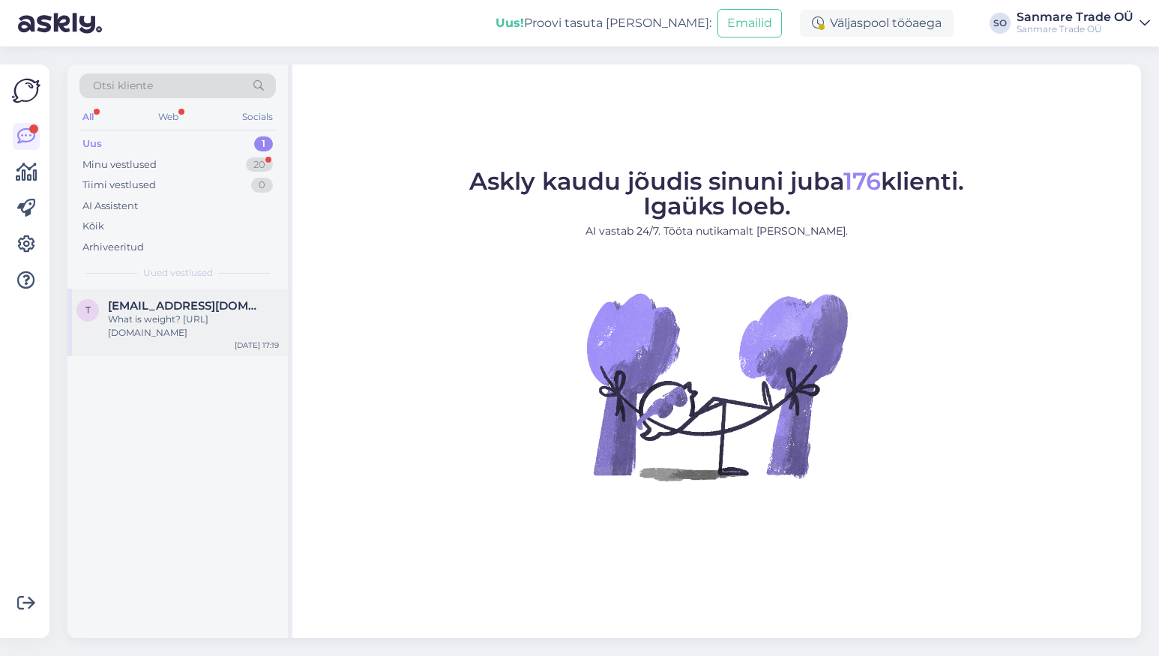
click at [204, 313] on div "What is weight? [URL][DOMAIN_NAME]" at bounding box center [193, 326] width 171 height 27
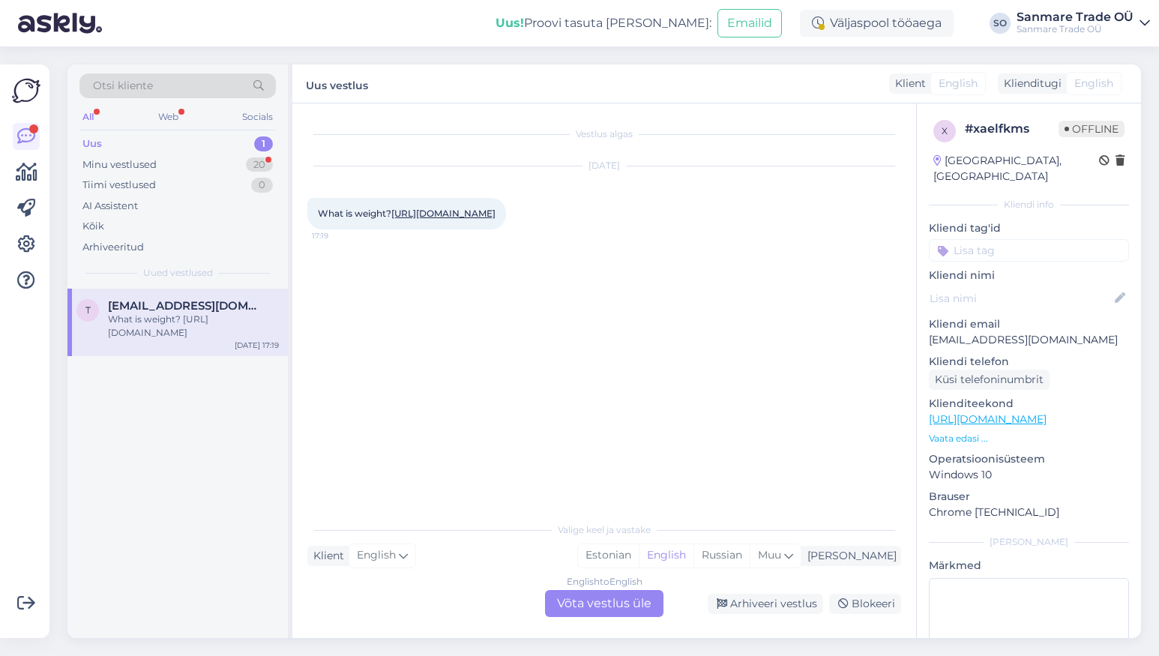
click at [482, 211] on link "https://kodustaar.ee/madal-lastevoodi-montessor-90x200/" at bounding box center [443, 213] width 104 height 11
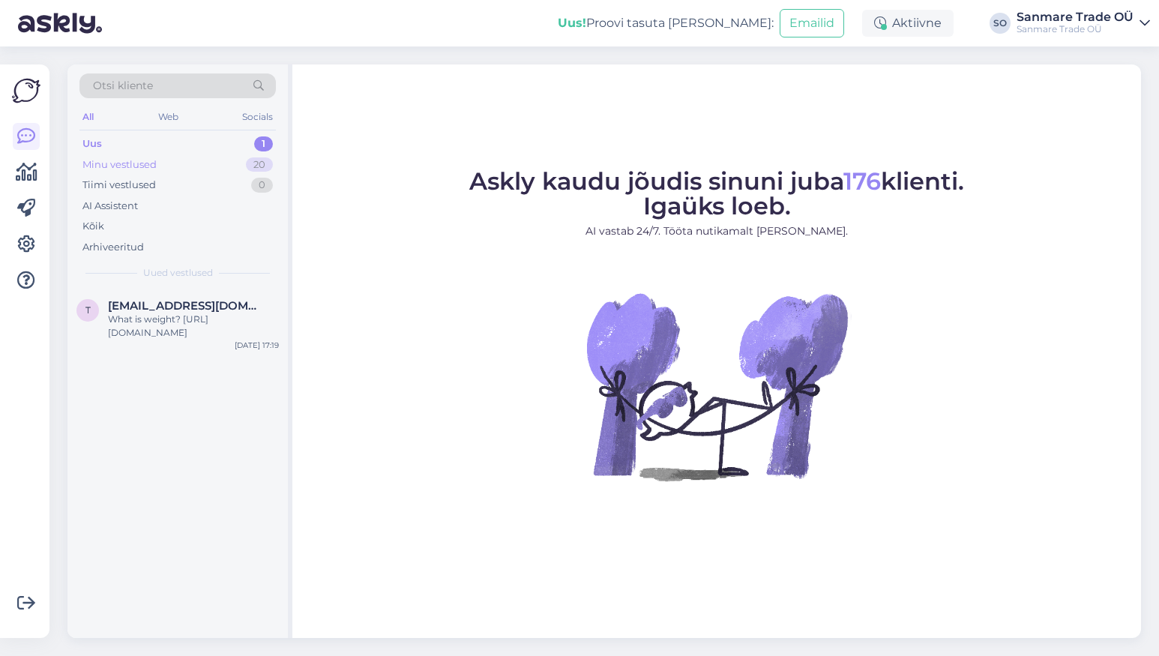
click at [193, 169] on div "Minu vestlused 20" at bounding box center [177, 164] width 196 height 21
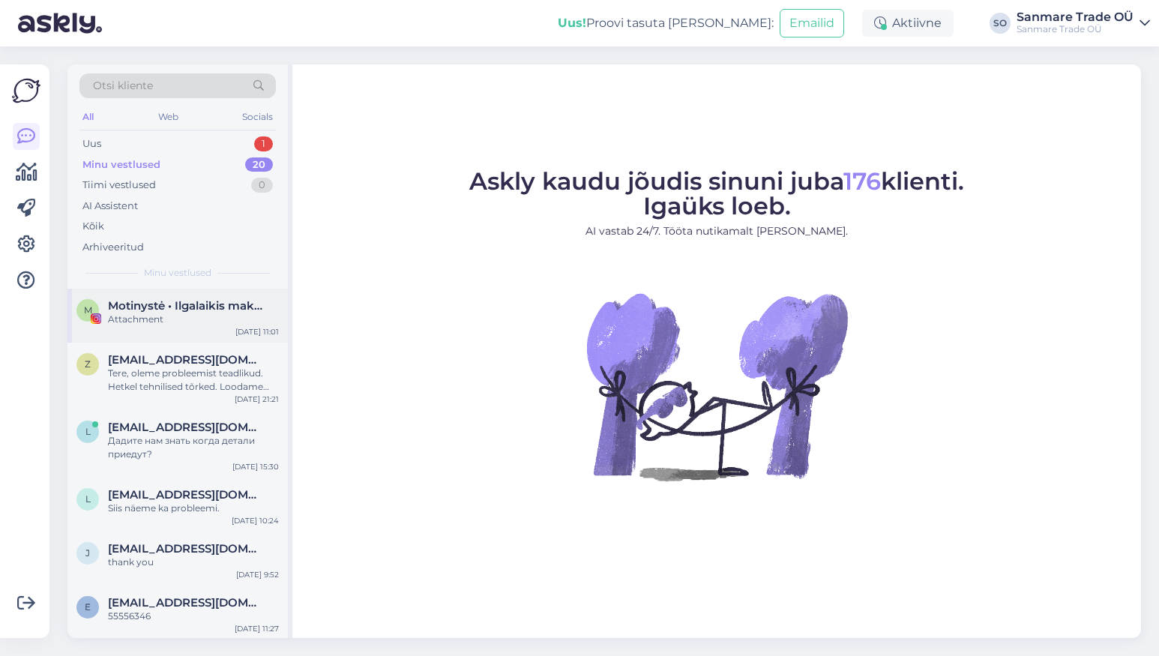
click at [145, 306] on span "Motinystė • Ilgalaikis makiažas • Greiti receptai" at bounding box center [186, 305] width 156 height 13
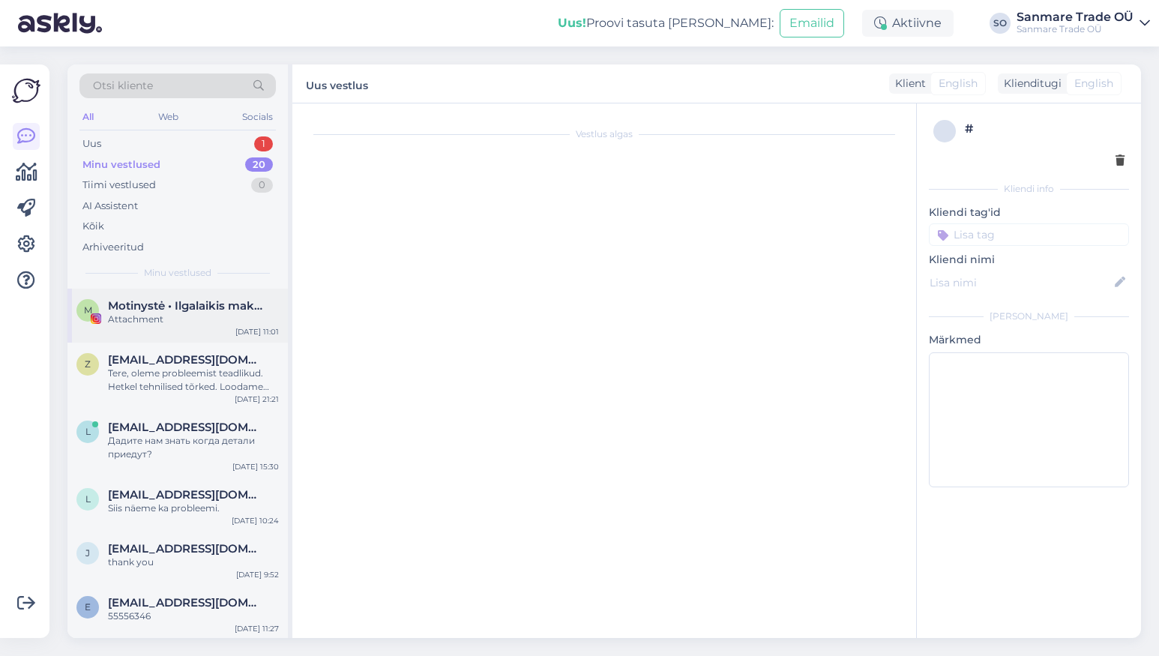
scroll to position [1953, 0]
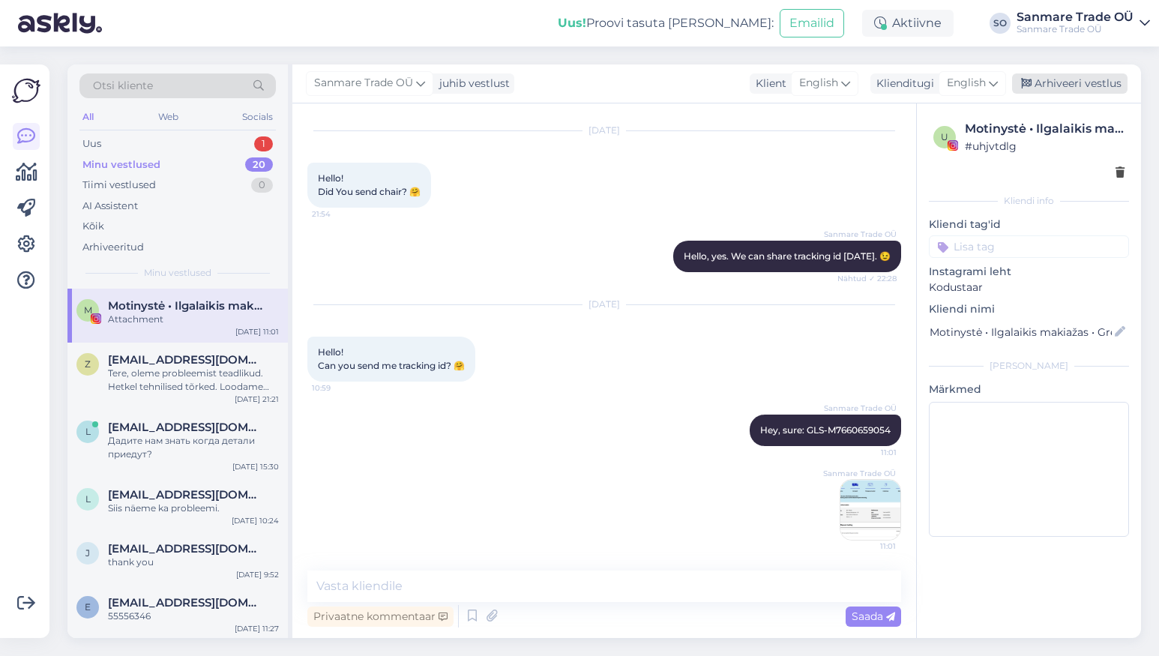
click at [1053, 81] on div "Arhiveeri vestlus" at bounding box center [1069, 83] width 115 height 20
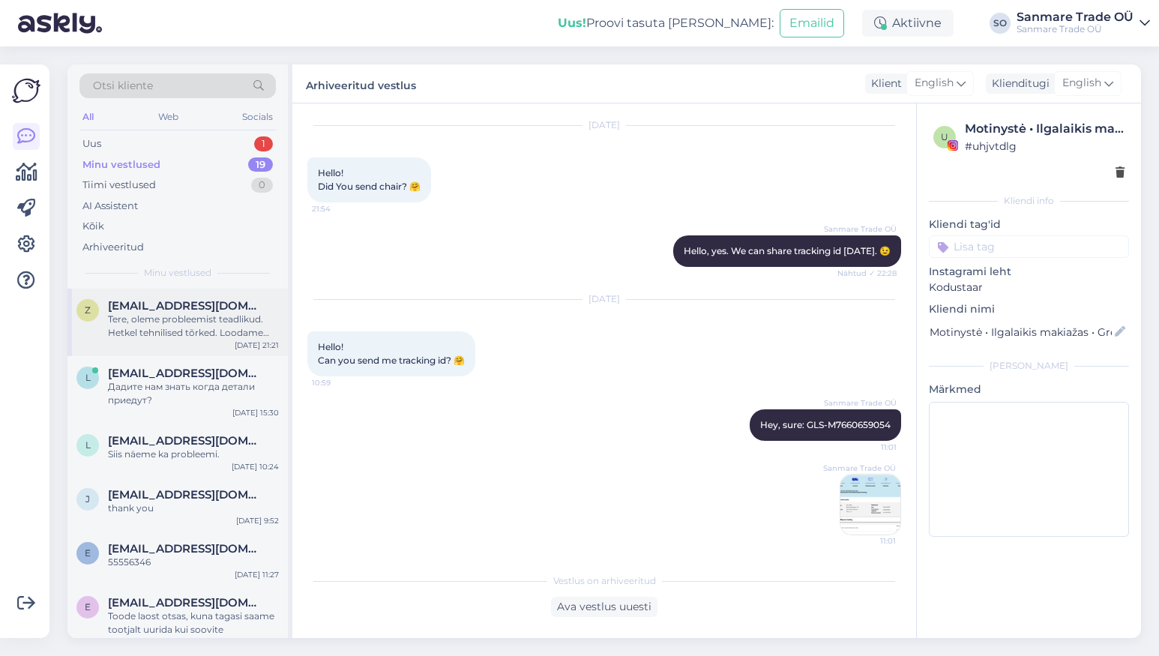
click at [137, 316] on div "Tere, oleme probleemist teadlikud. Hetkel tehnilised tõrked. Loodame pühapäeval…" at bounding box center [193, 326] width 171 height 27
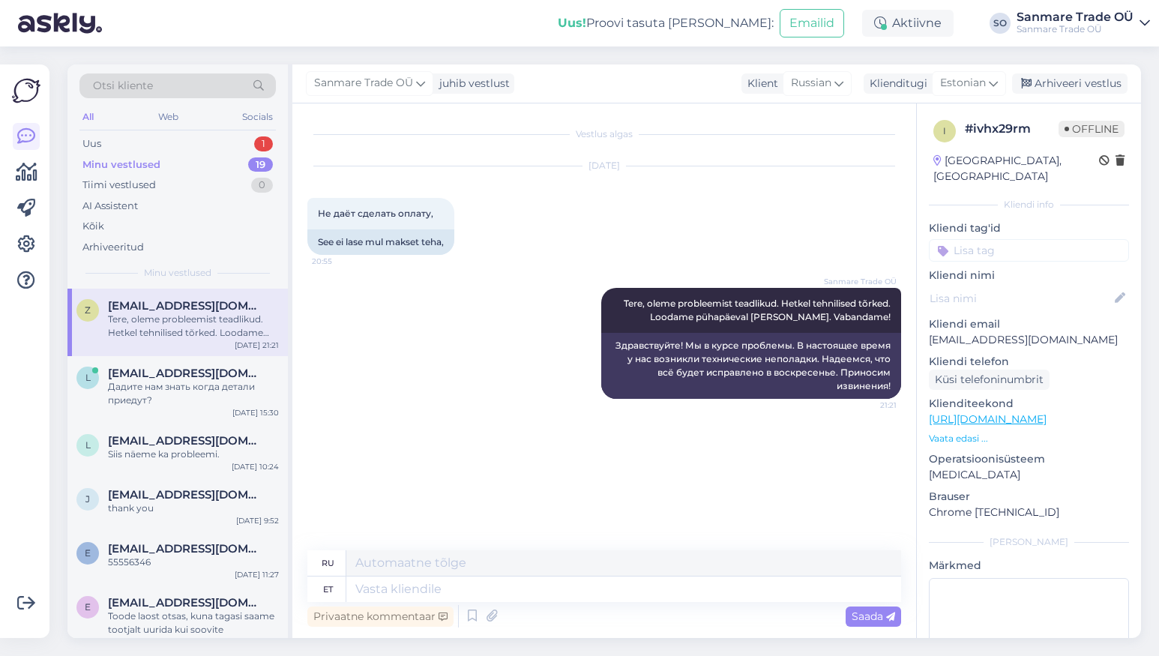
click at [942, 332] on p "zazelo@gmail.com" at bounding box center [1029, 340] width 200 height 16
copy p "zazelo@gmail.com"
click at [969, 432] on p "Vaata edasi ..." at bounding box center [1029, 438] width 200 height 13
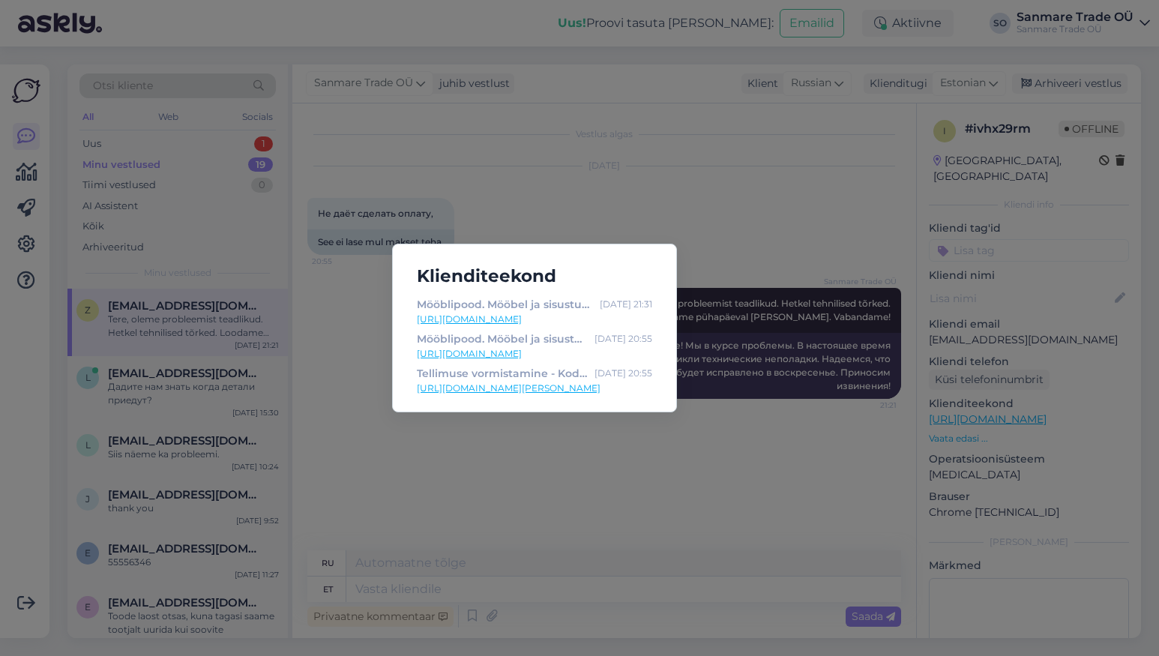
click at [967, 424] on div "Klienditeekond Mööblipood. Mööbel ja sisustus e-pood. - Kodustaar Aug 9 21:31 h…" at bounding box center [579, 328] width 1159 height 656
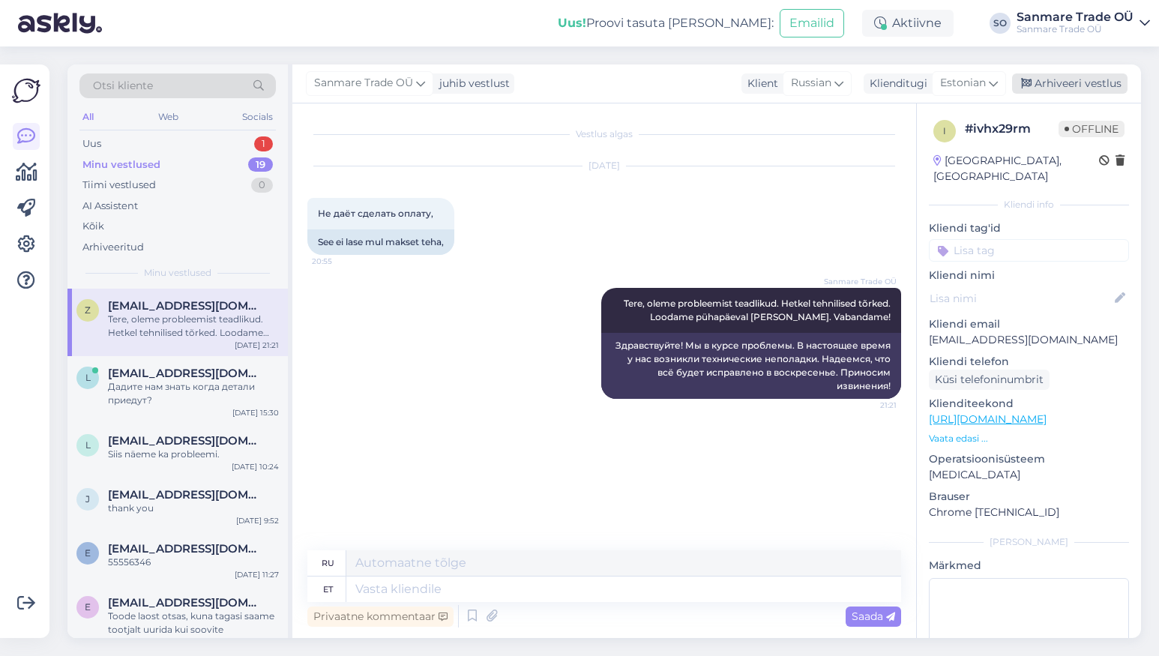
click at [1071, 76] on div "Arhiveeri vestlus" at bounding box center [1069, 83] width 115 height 20
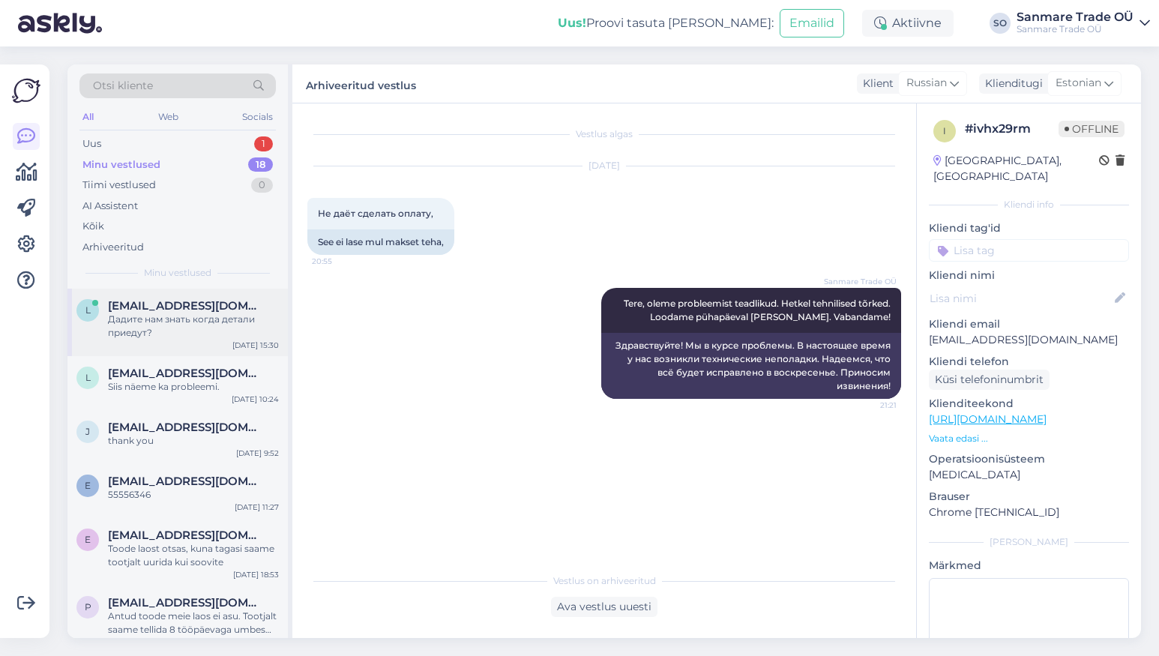
click at [185, 320] on div "Дадите нам знать когда детали приедут?" at bounding box center [193, 326] width 171 height 27
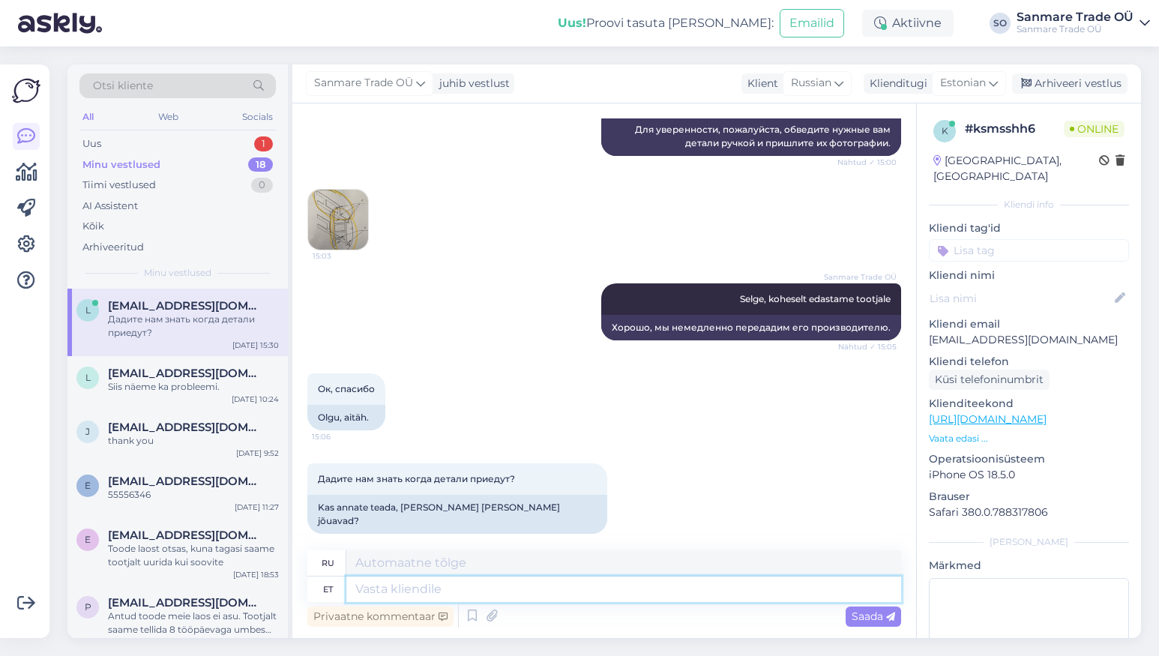
click at [595, 585] on textarea at bounding box center [623, 588] width 555 height 25
click at [166, 391] on div "Siis näeme ka probleemi." at bounding box center [193, 386] width 171 height 13
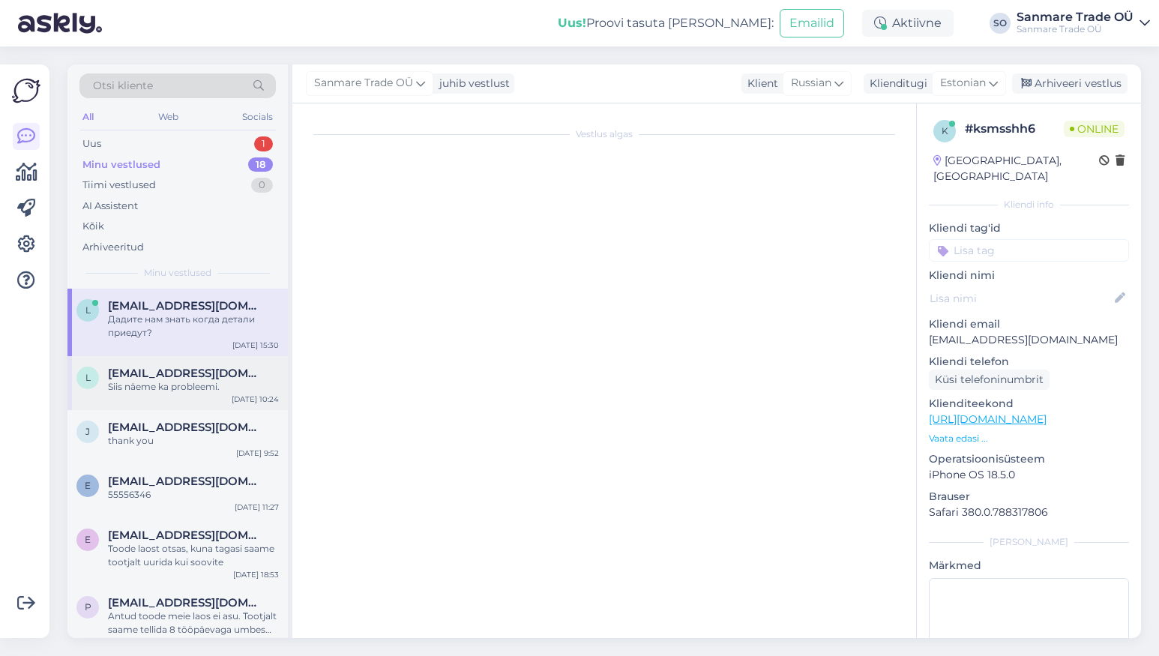
scroll to position [380, 0]
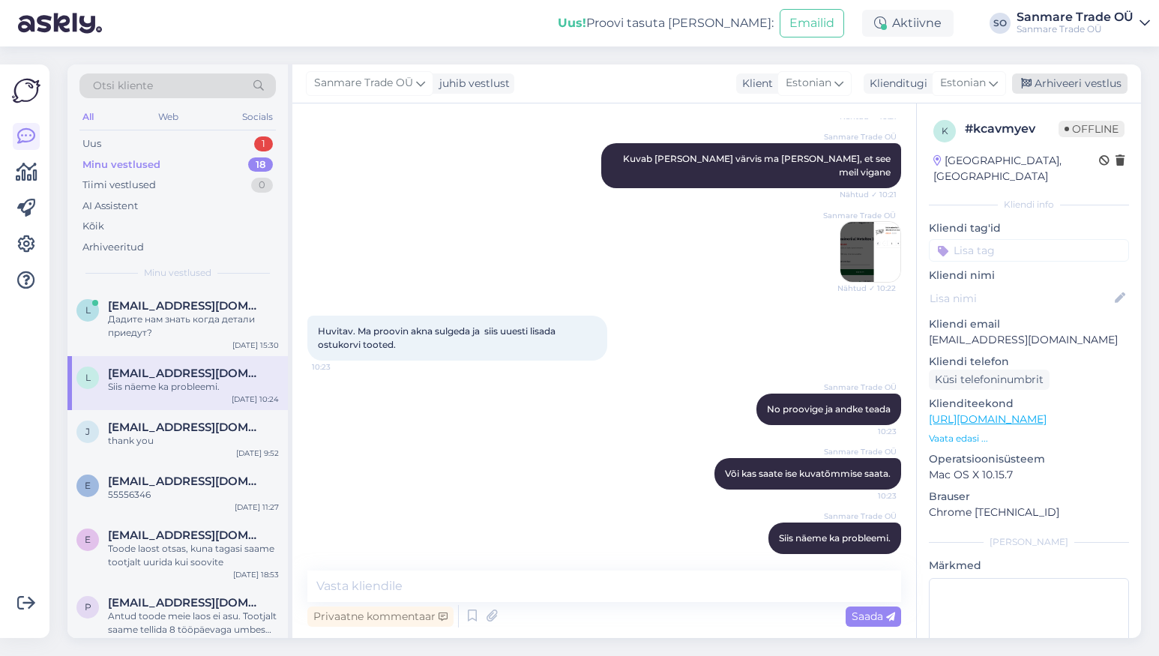
click at [1062, 82] on div "Arhiveeri vestlus" at bounding box center [1069, 83] width 115 height 20
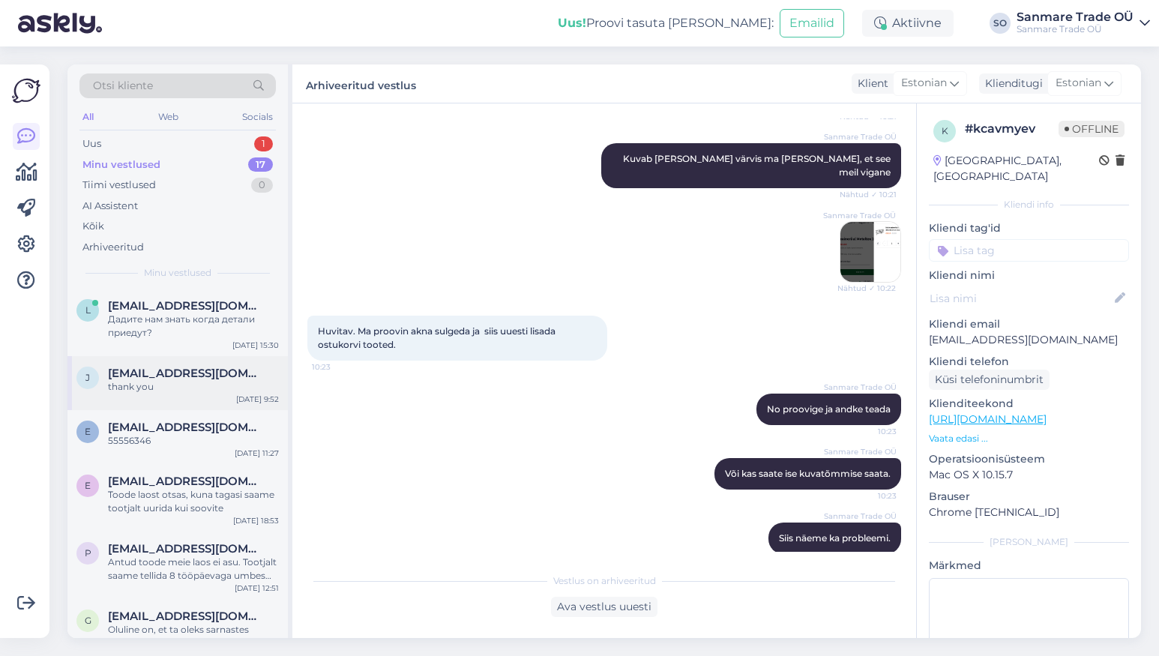
click at [173, 380] on div "thank you" at bounding box center [193, 386] width 171 height 13
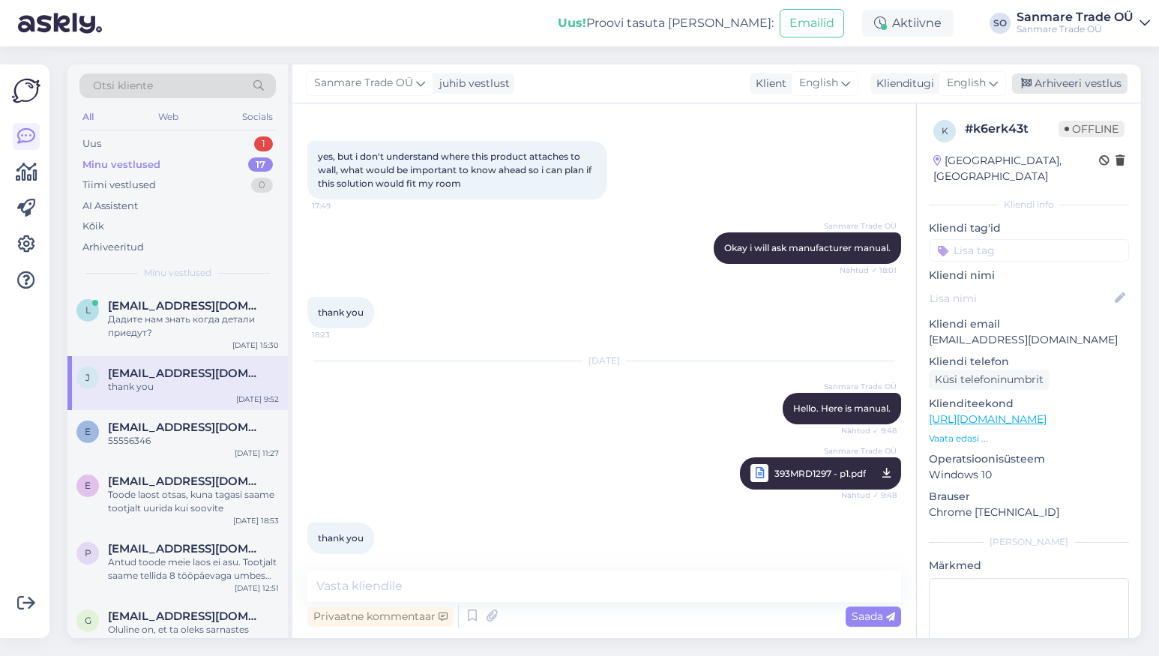
click at [1064, 85] on div "Arhiveeri vestlus" at bounding box center [1069, 83] width 115 height 20
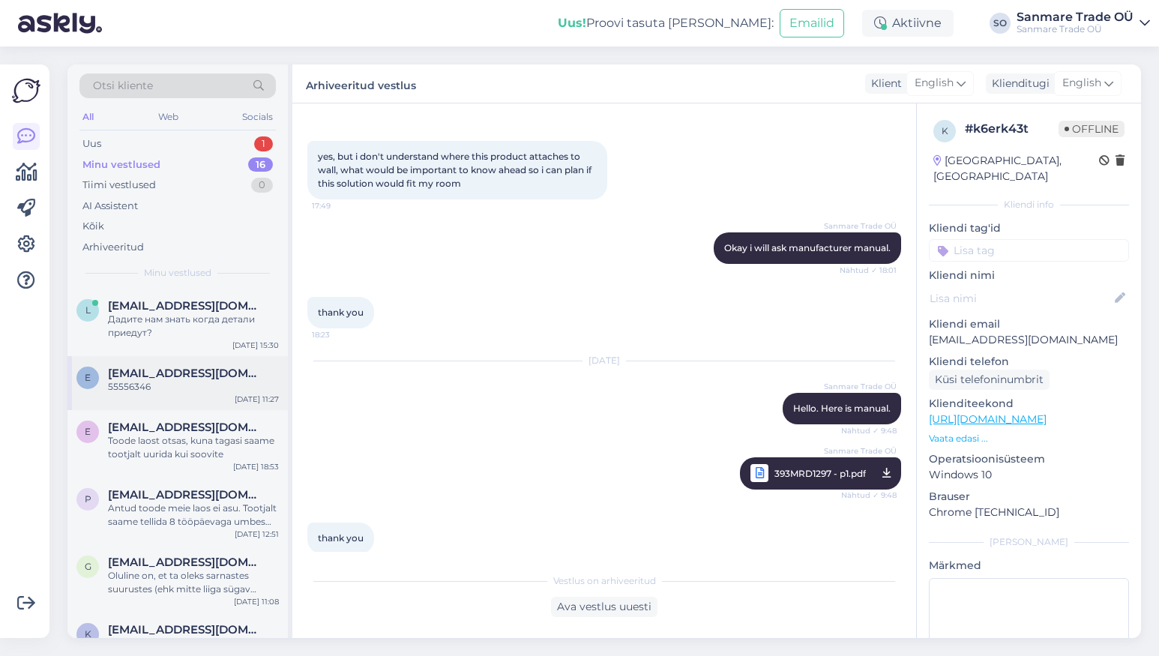
click at [196, 368] on span "evelinamusaelyan777@gmail.com" at bounding box center [186, 373] width 156 height 13
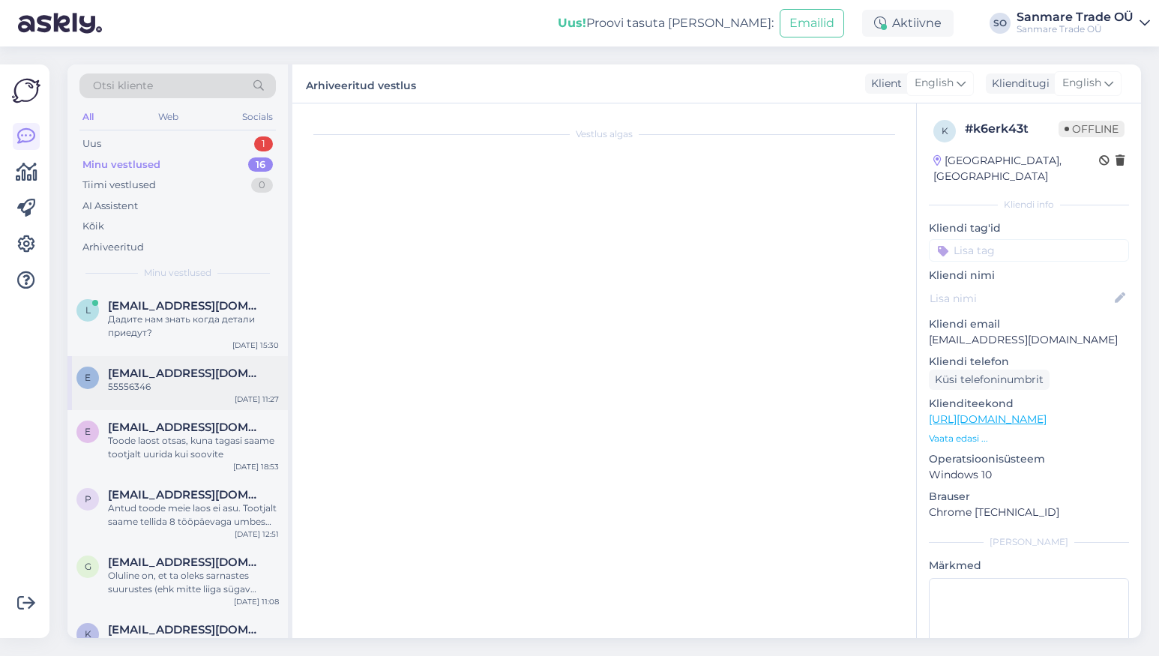
scroll to position [0, 0]
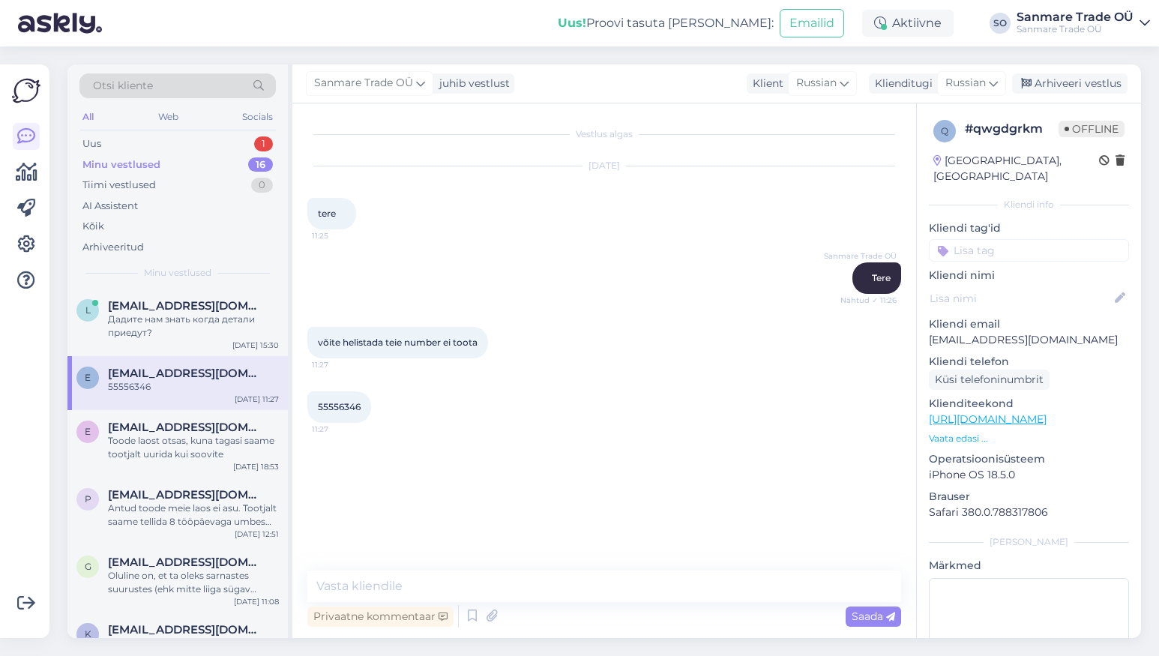
click at [979, 332] on p "evelinamusaelyan777@gmail.com" at bounding box center [1029, 340] width 200 height 16
copy p "evelinamusaelyan777@gmail.com"
click at [1051, 86] on div "Arhiveeri vestlus" at bounding box center [1069, 83] width 115 height 20
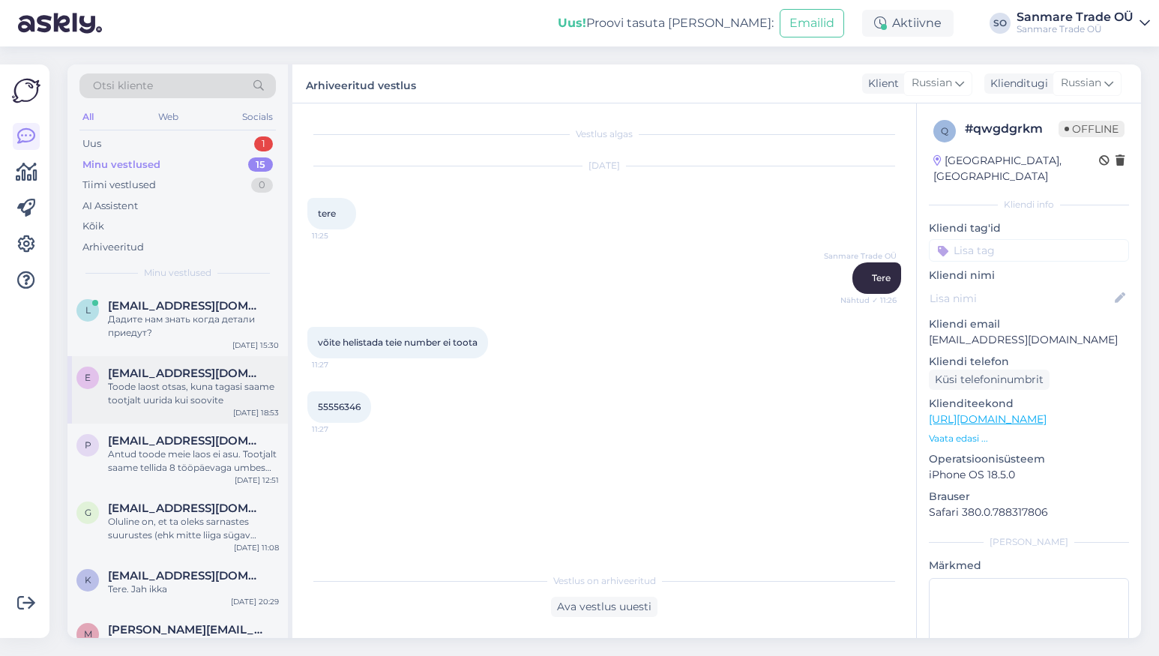
click at [213, 392] on div "Toode laost otsas, kuna tagasi saame tootjalt uurida kui soovite" at bounding box center [193, 393] width 171 height 27
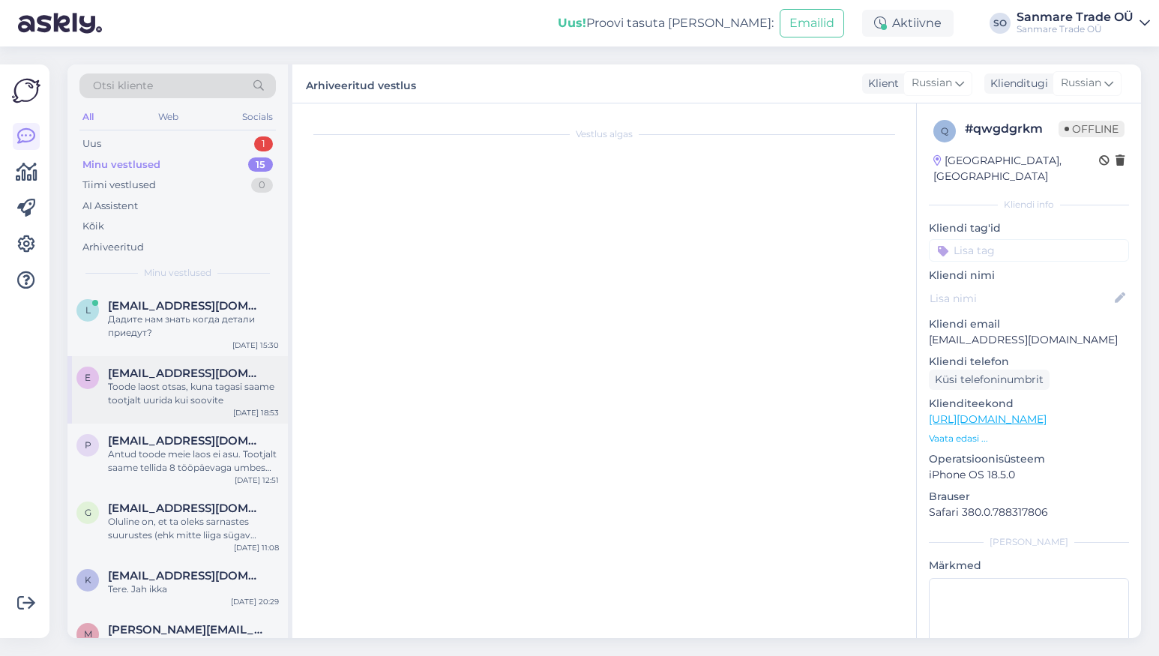
scroll to position [38, 0]
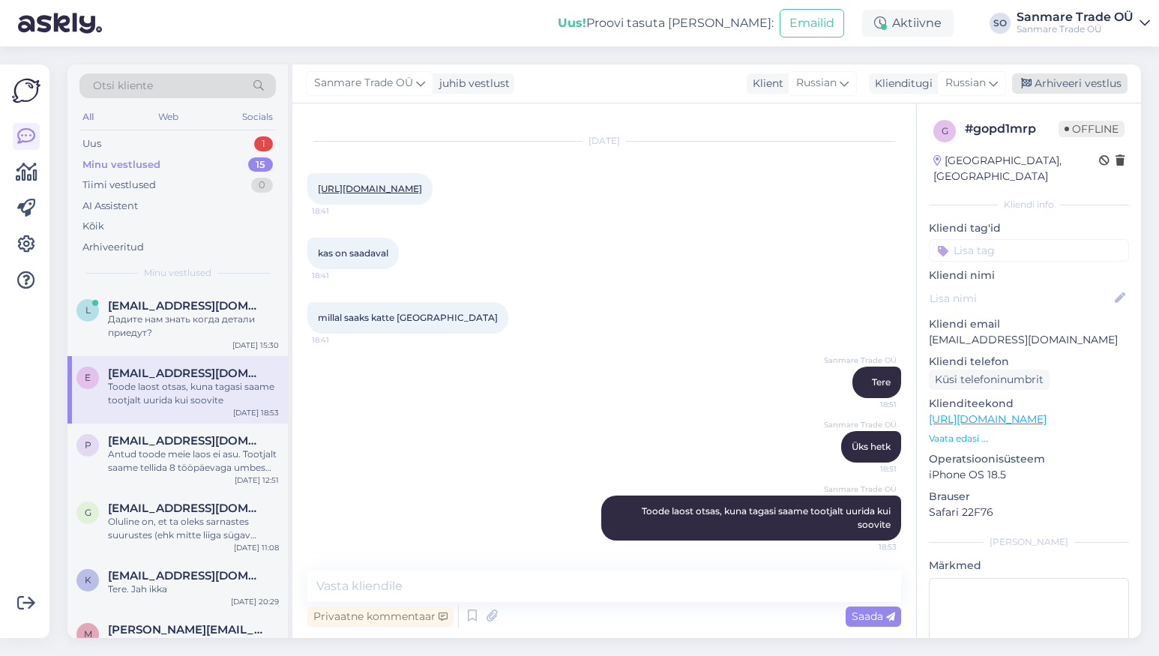
click at [1064, 74] on div "Arhiveeri vestlus" at bounding box center [1069, 83] width 115 height 20
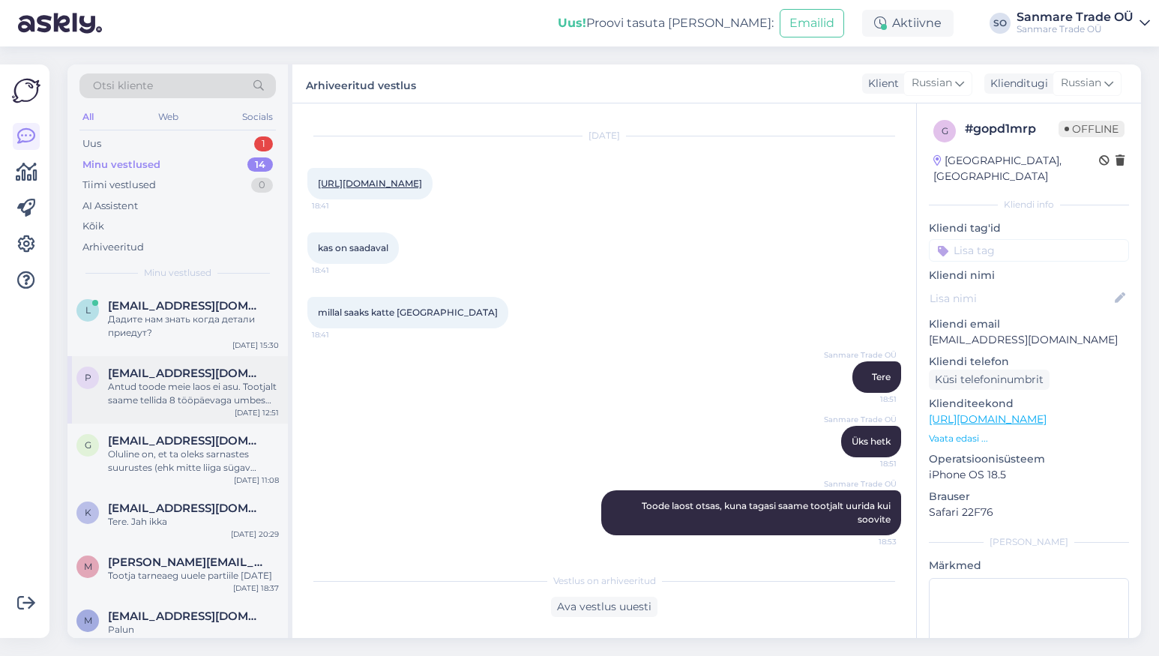
click at [195, 406] on div "Antud toode meie laos ei asu. Tootjalt saame tellida 8 tööpäevaga umbes Teie aa…" at bounding box center [193, 393] width 171 height 27
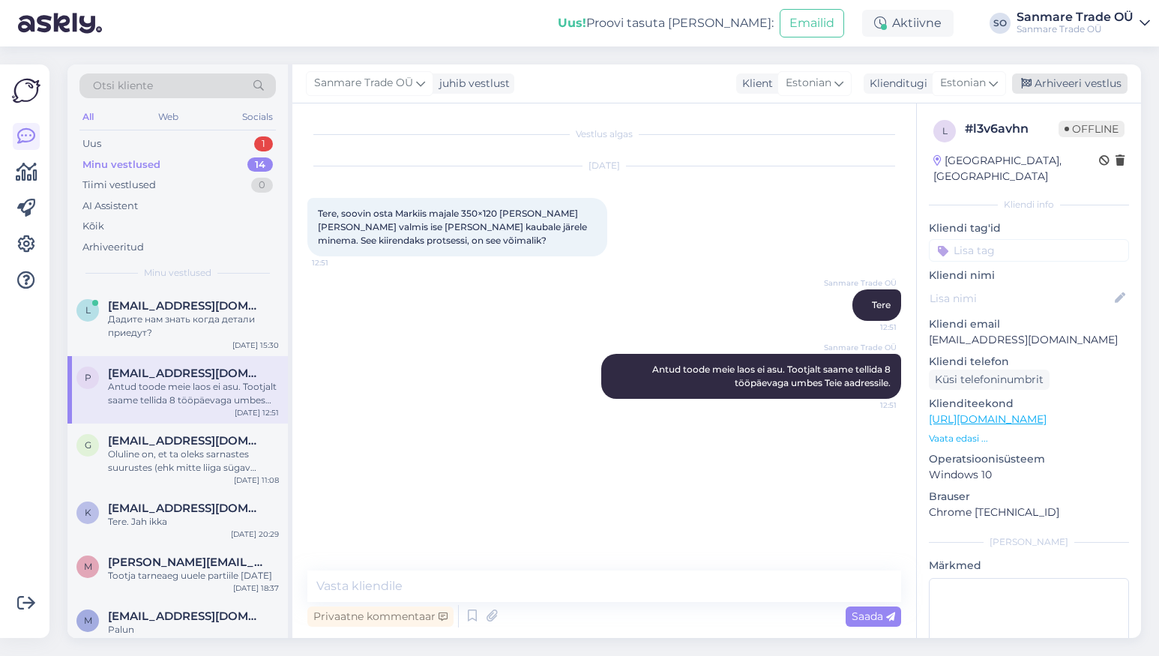
click at [1080, 77] on div "Arhiveeri vestlus" at bounding box center [1069, 83] width 115 height 20
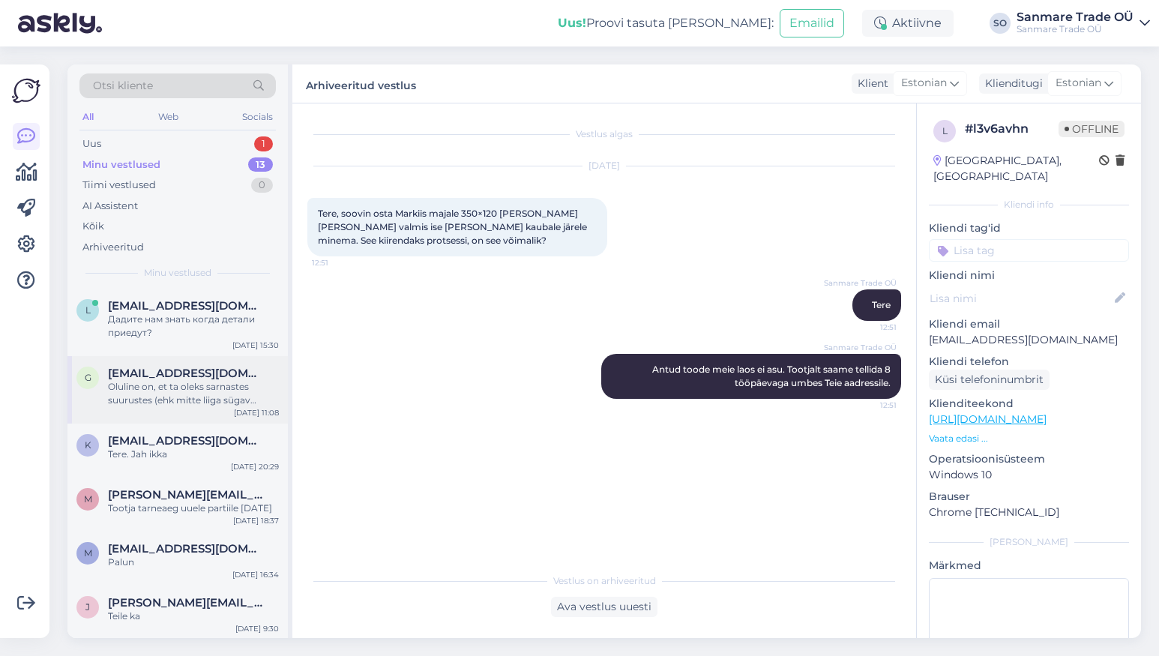
drag, startPoint x: 180, startPoint y: 379, endPoint x: 217, endPoint y: 365, distance: 39.1
click at [181, 379] on span "getter@kuubis.ee" at bounding box center [186, 373] width 156 height 13
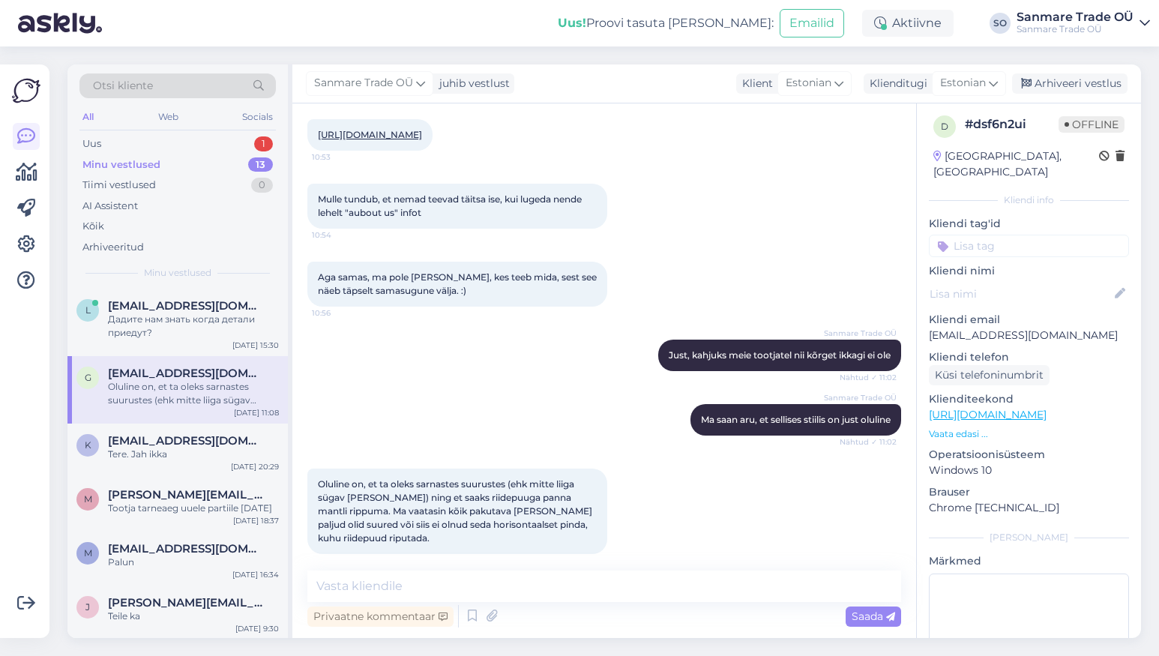
scroll to position [6, 0]
click at [1064, 88] on div "Arhiveeri vestlus" at bounding box center [1069, 83] width 115 height 20
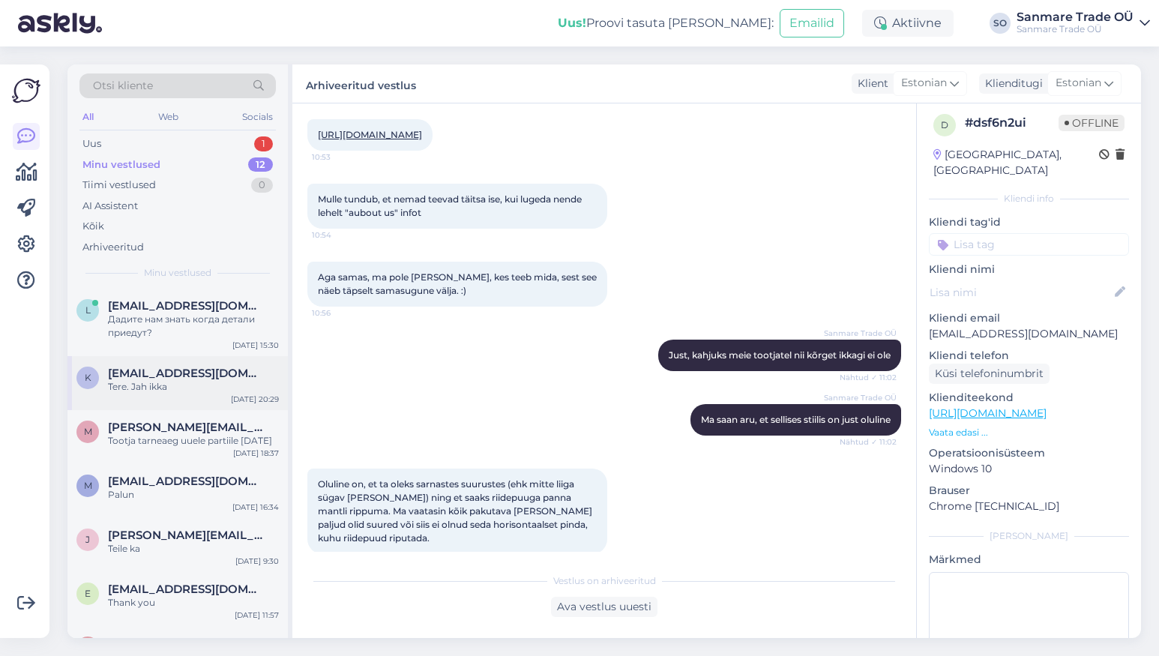
click at [198, 394] on div "k kai.penter@mail.ee Tere. Jah ikka Aug 1 20:29" at bounding box center [177, 383] width 220 height 54
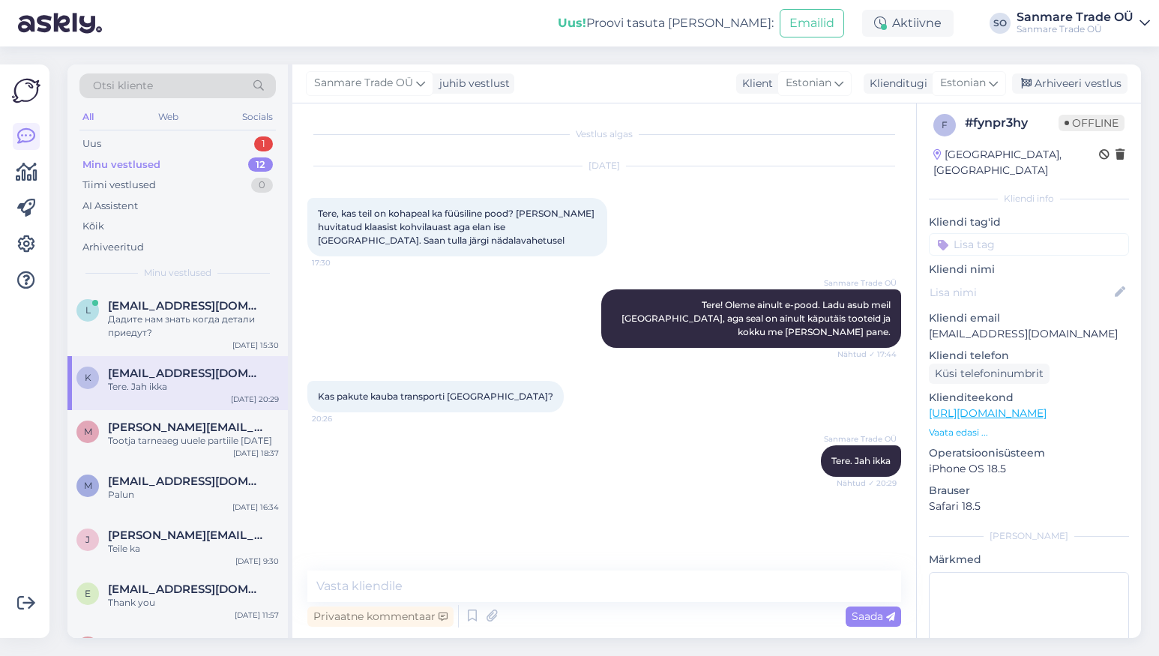
scroll to position [0, 0]
click at [1088, 71] on div "Sanmare Trade OÜ juhib vestlust Klient Estonian Klienditugi Estonian Arhiveeri …" at bounding box center [716, 83] width 849 height 39
click at [1082, 82] on div "Arhiveeri vestlus" at bounding box center [1069, 83] width 115 height 20
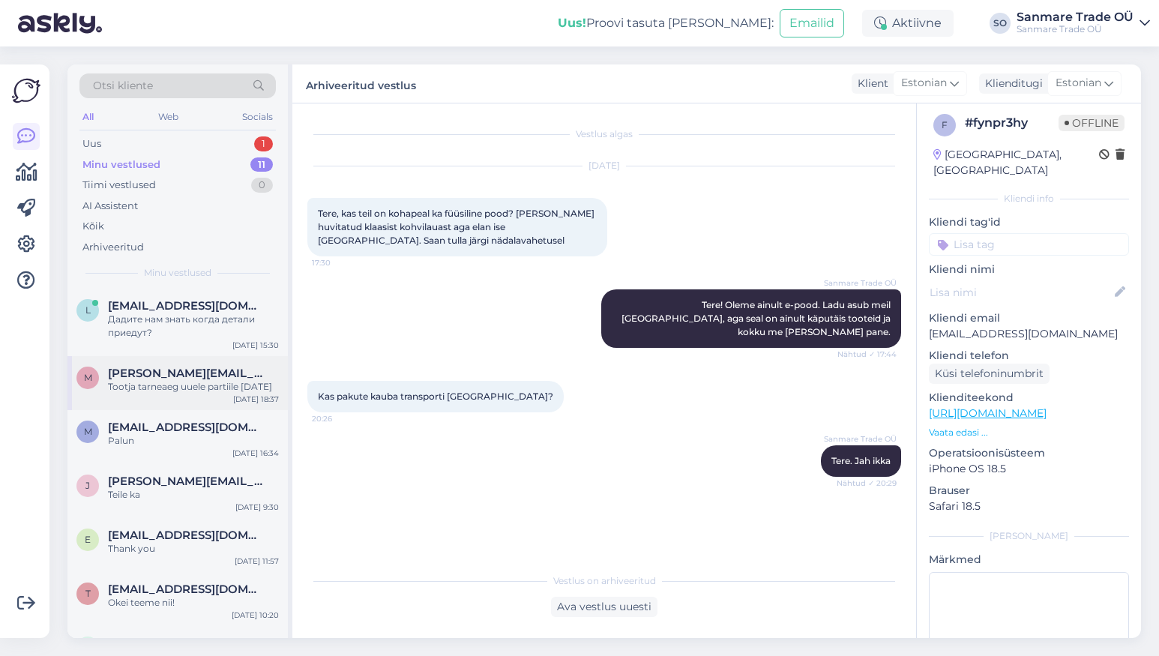
drag, startPoint x: 142, startPoint y: 398, endPoint x: 184, endPoint y: 388, distance: 42.4
click at [143, 394] on div "Tootja tarneaeg uuele partiile 2025-10-21" at bounding box center [193, 386] width 171 height 13
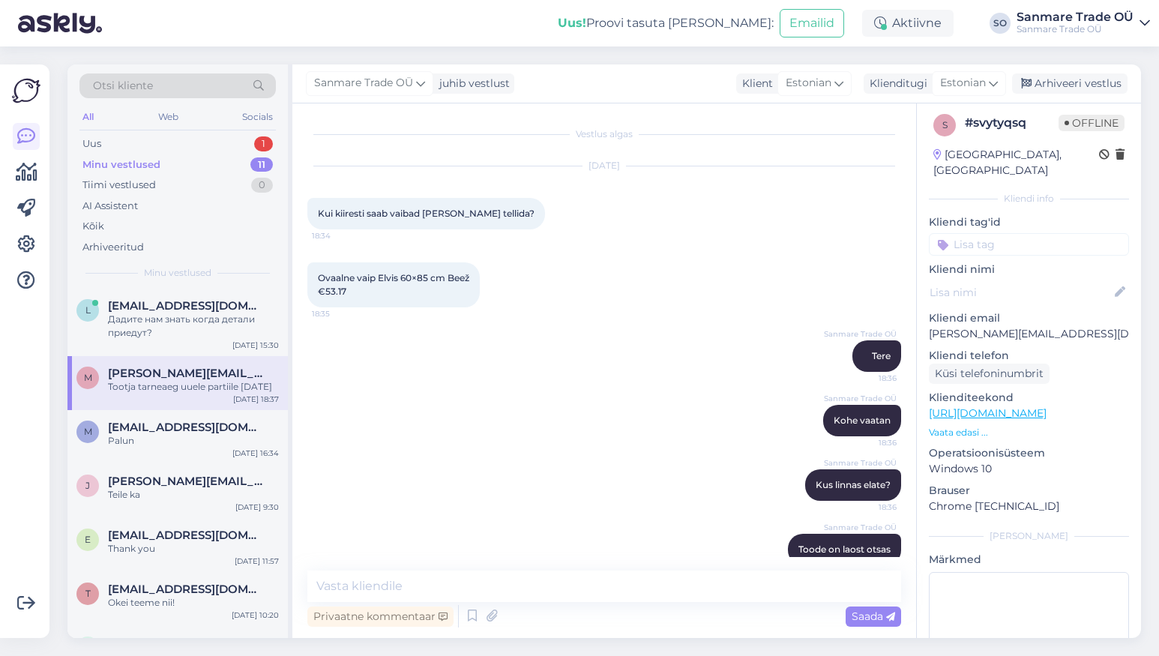
scroll to position [143, 0]
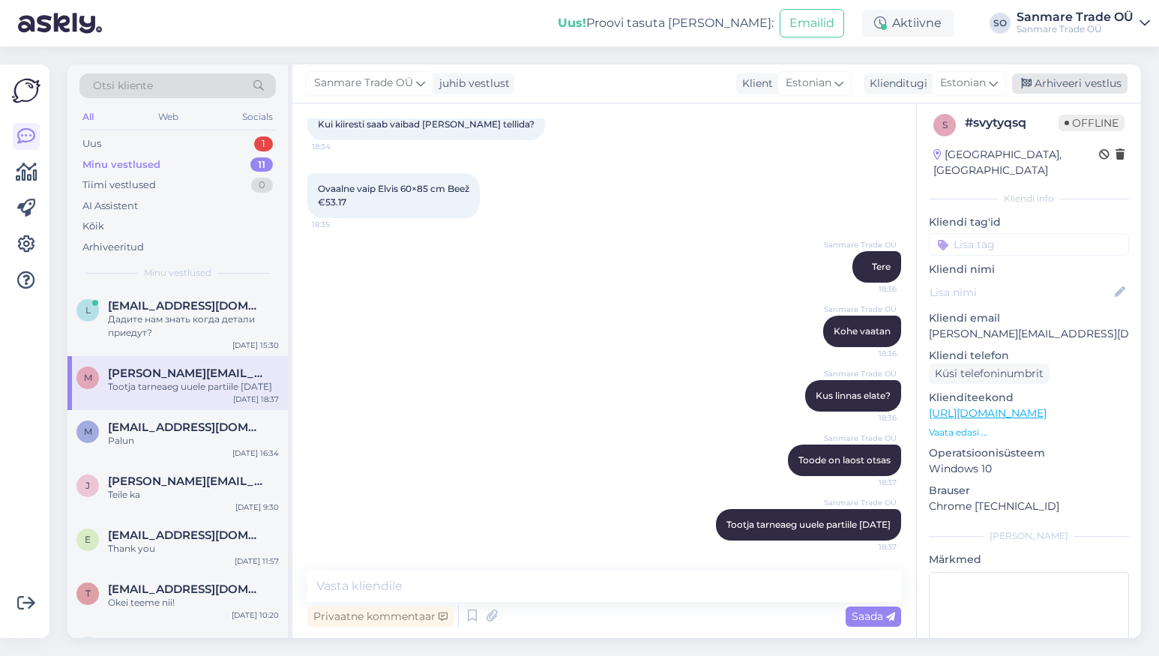
click at [1053, 87] on div "Arhiveeri vestlus" at bounding box center [1069, 83] width 115 height 20
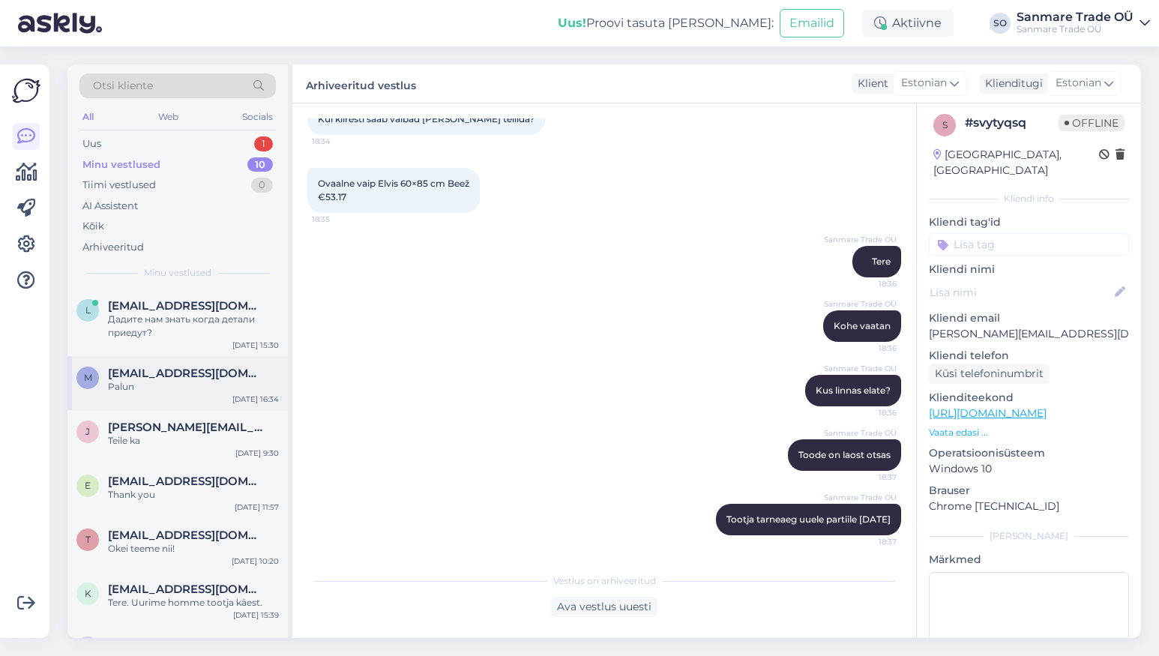
click at [189, 377] on span "maarika.haavistu@gmail.com" at bounding box center [186, 373] width 156 height 13
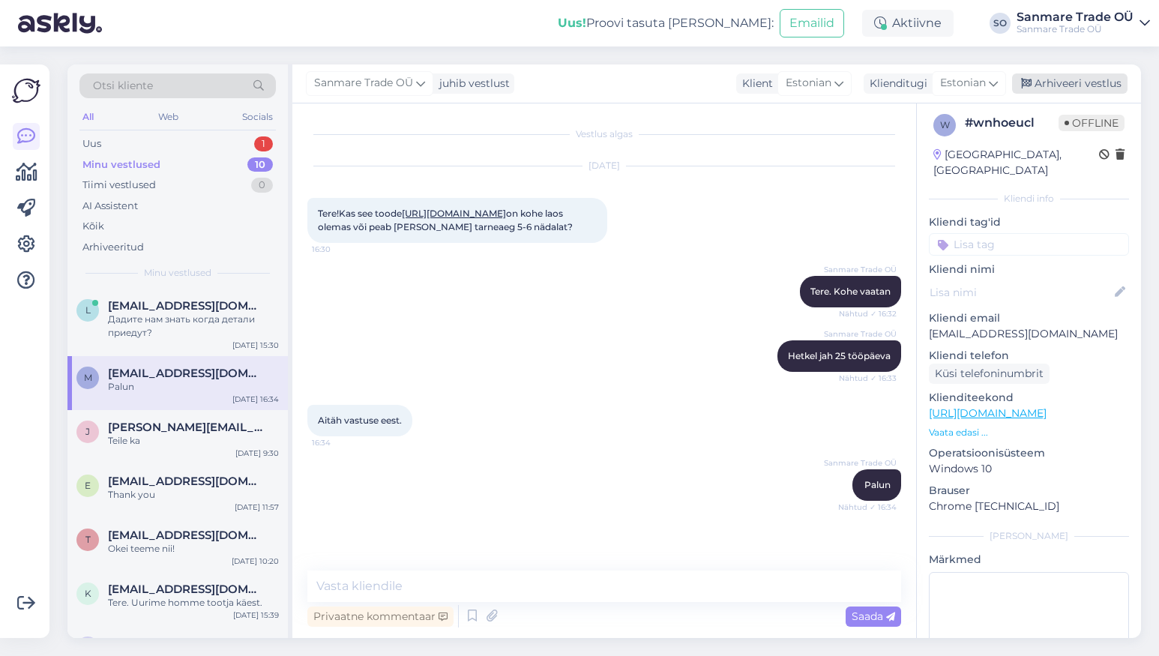
click at [1059, 91] on div "Arhiveeri vestlus" at bounding box center [1069, 83] width 115 height 20
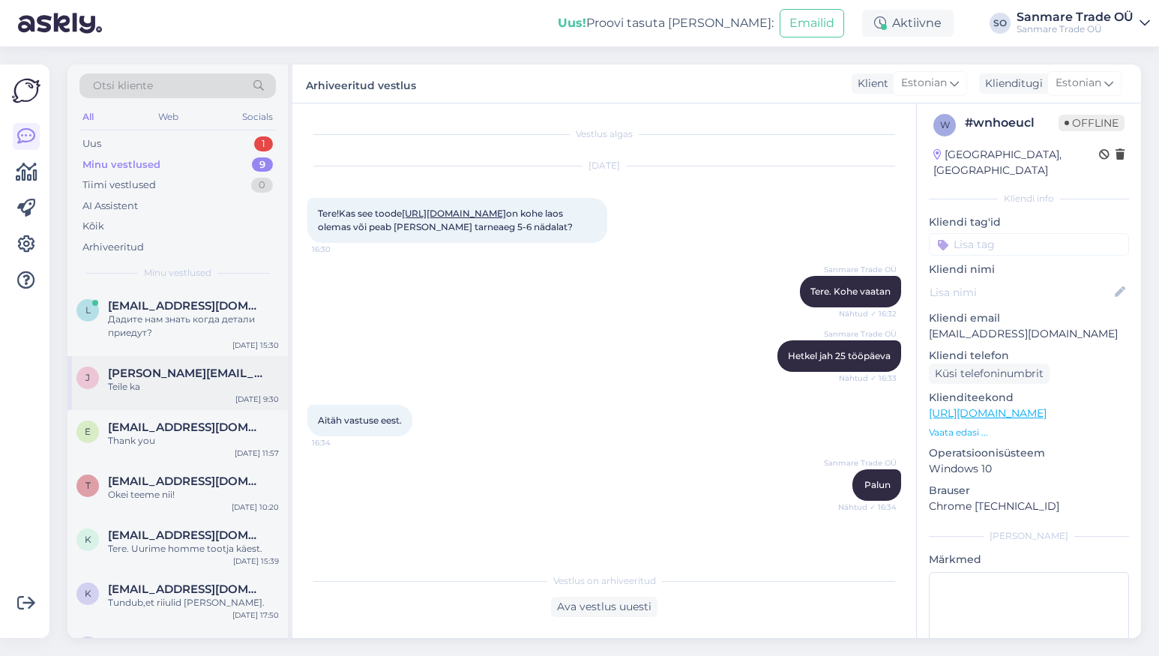
click at [245, 380] on div "Teile ka" at bounding box center [193, 386] width 171 height 13
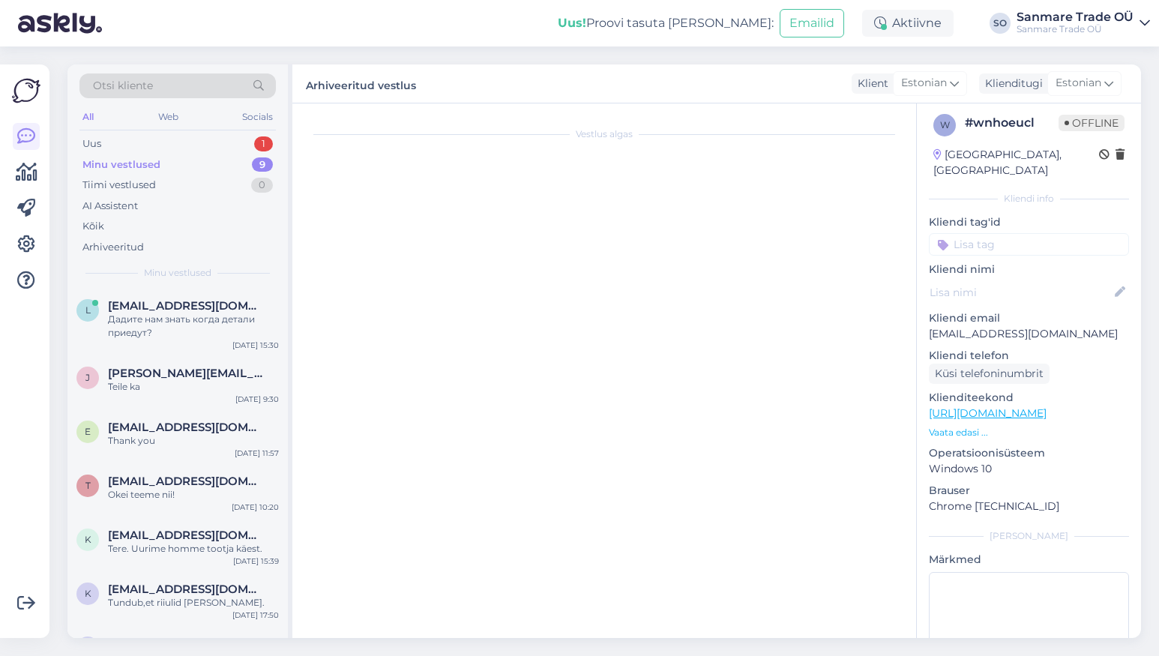
scroll to position [839, 0]
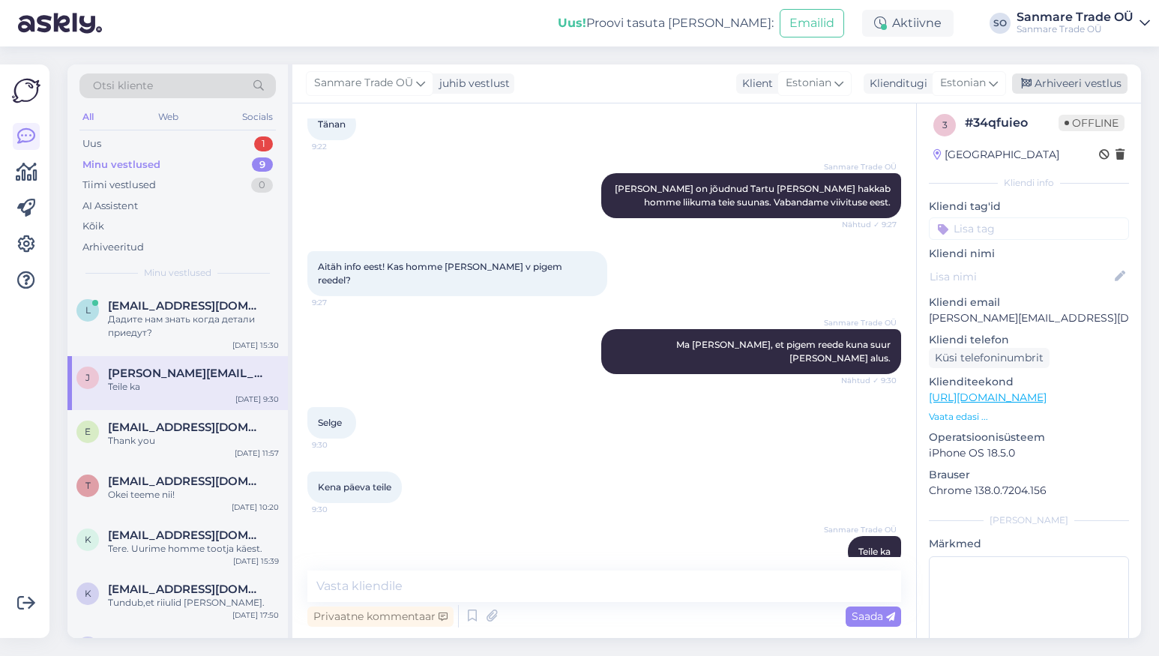
click at [1079, 85] on div "Arhiveeri vestlus" at bounding box center [1069, 83] width 115 height 20
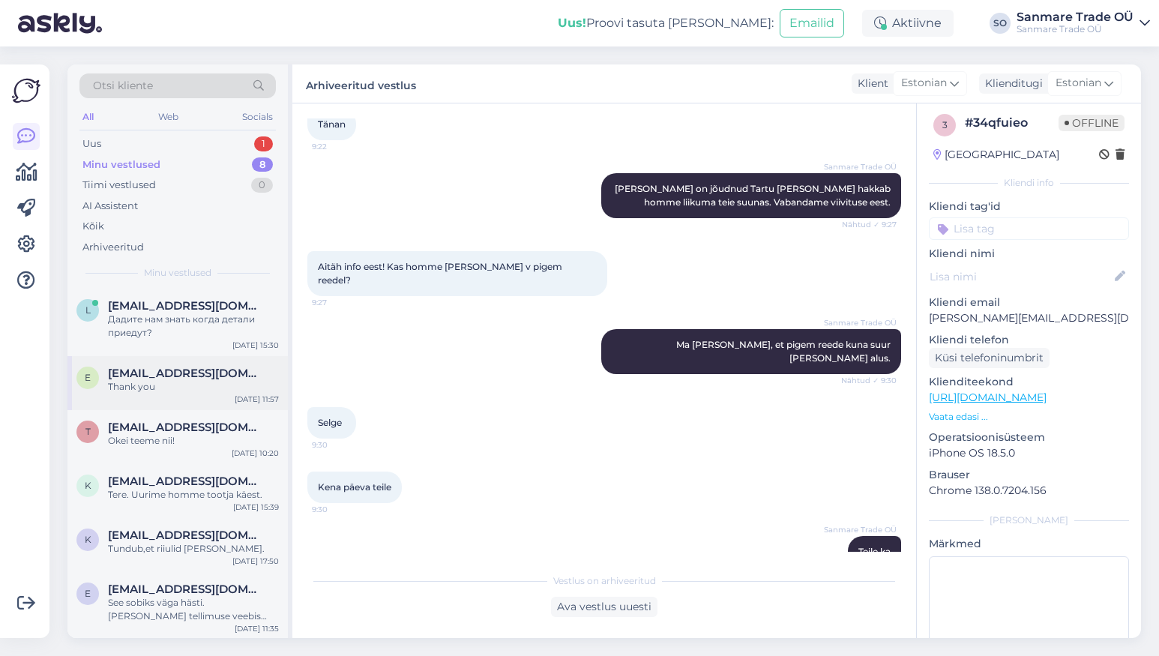
click at [179, 384] on div "Thank you" at bounding box center [193, 386] width 171 height 13
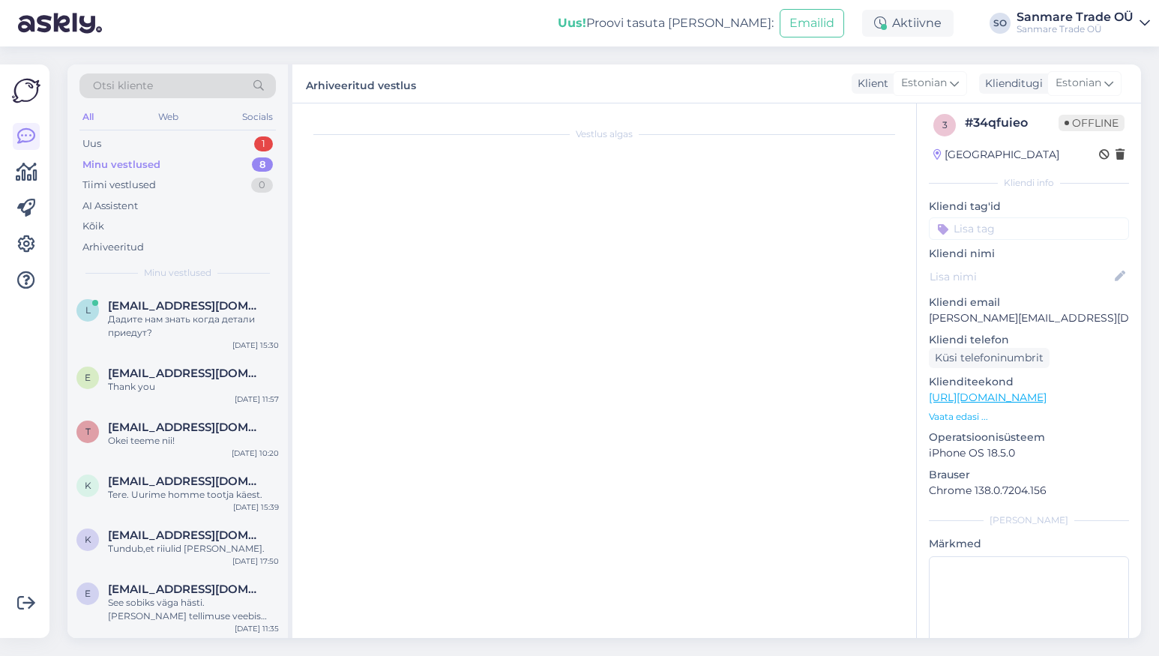
scroll to position [157, 0]
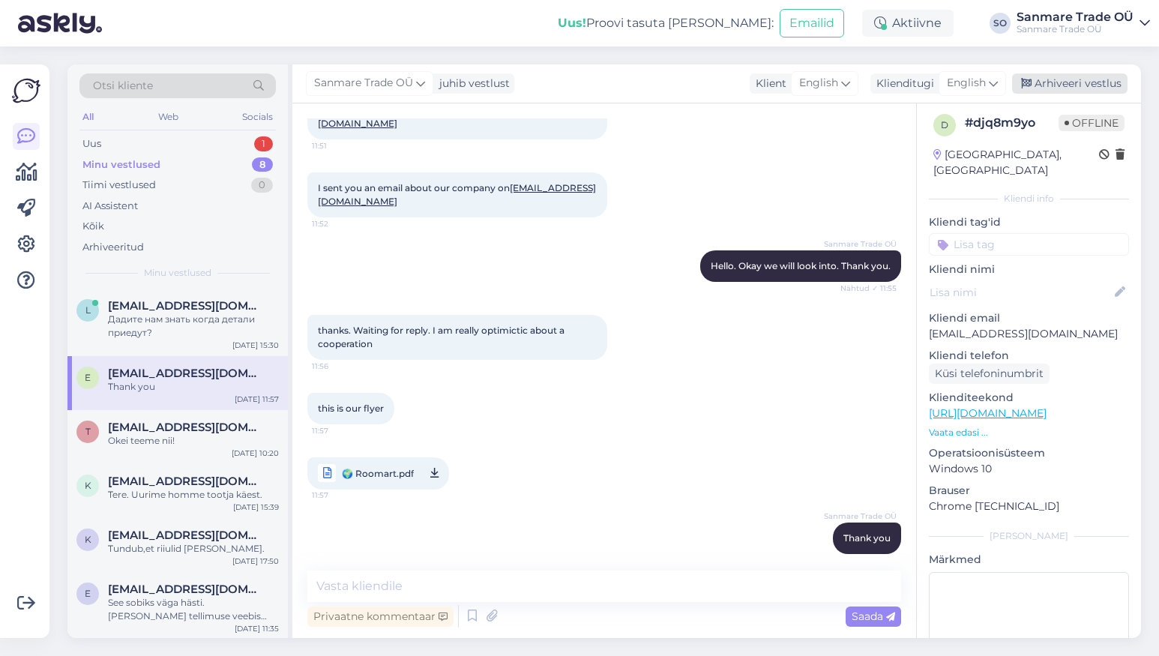
click at [1056, 87] on div "Arhiveeri vestlus" at bounding box center [1069, 83] width 115 height 20
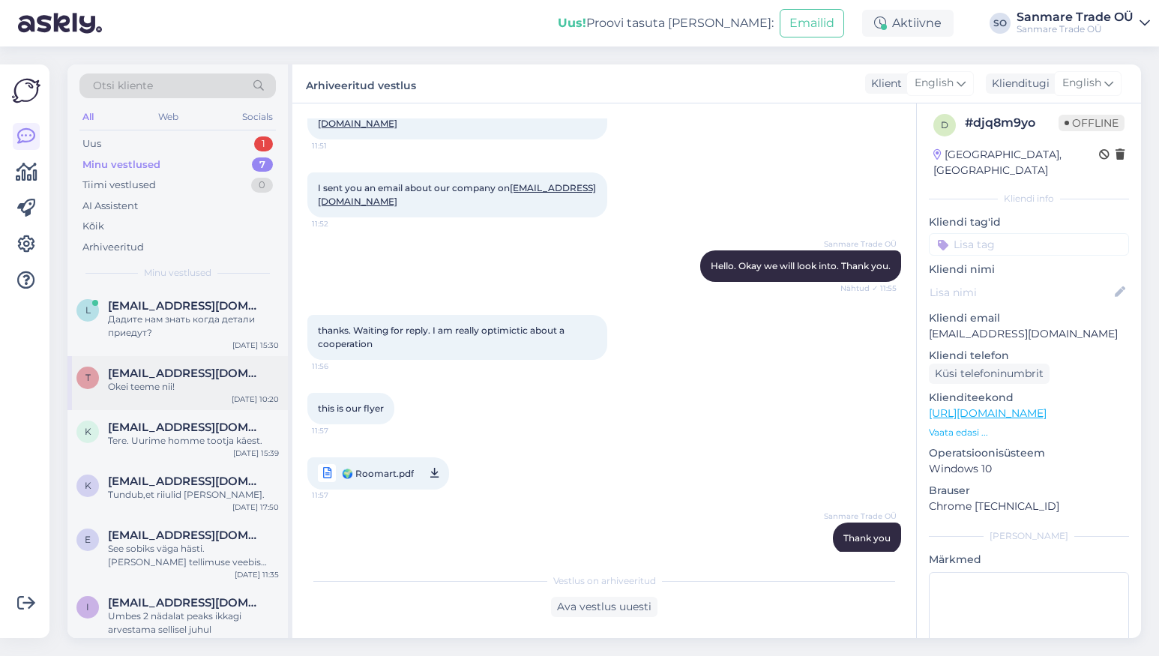
click at [202, 389] on div "Okei teeme nii!" at bounding box center [193, 386] width 171 height 13
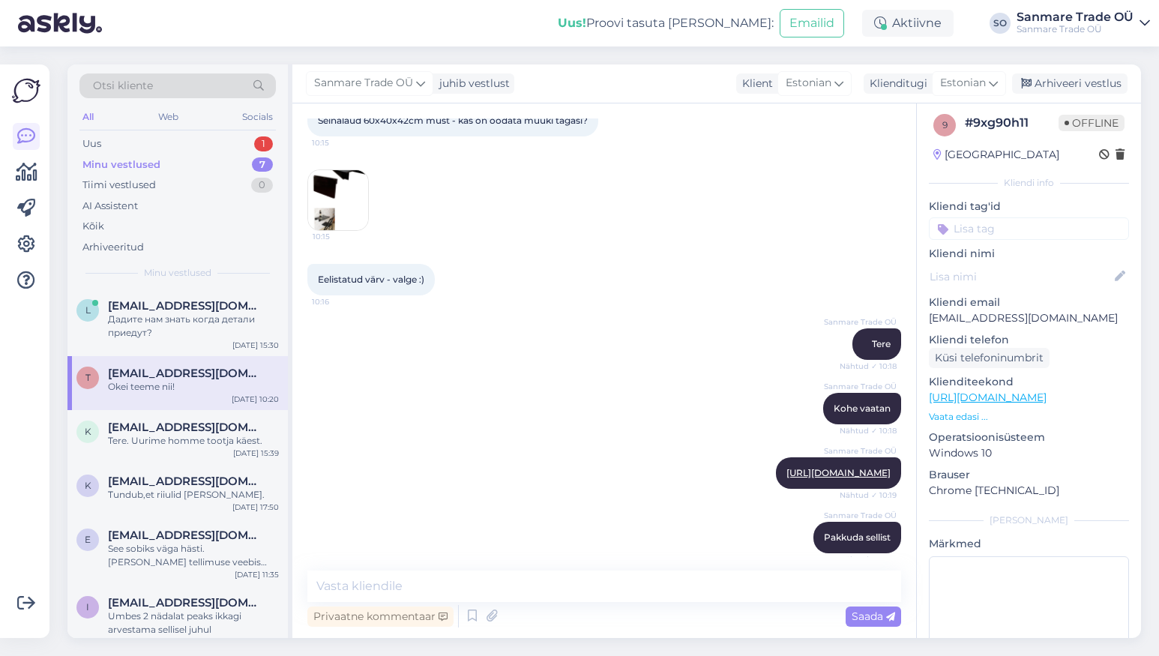
scroll to position [428, 0]
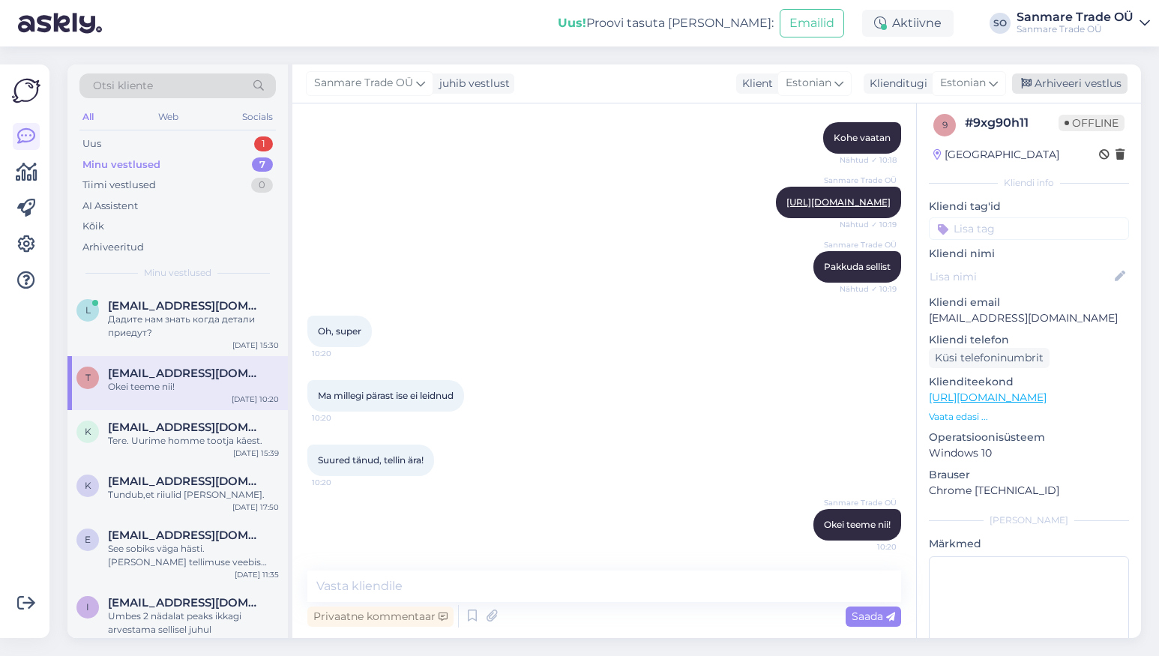
click at [1065, 74] on div "Arhiveeri vestlus" at bounding box center [1069, 83] width 115 height 20
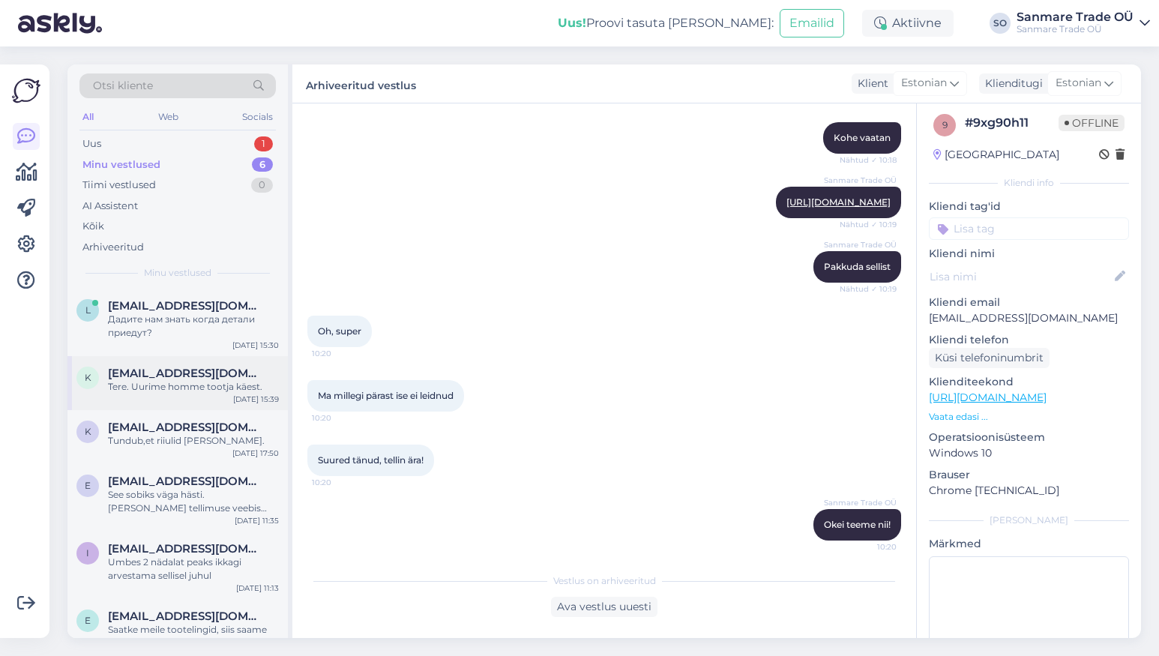
click at [175, 403] on div "k kristel.kiholane@mail.ee Tere. Uurime homme tootja käest. Jul 20 15:39" at bounding box center [177, 383] width 220 height 54
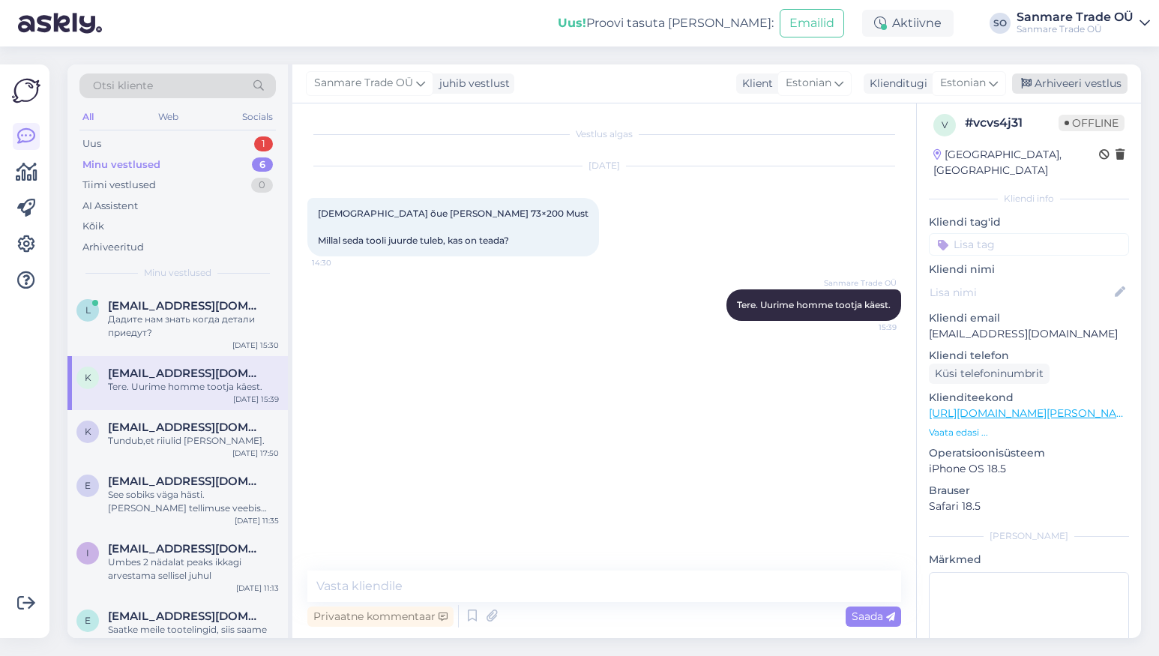
click at [1061, 85] on div "Arhiveeri vestlus" at bounding box center [1069, 83] width 115 height 20
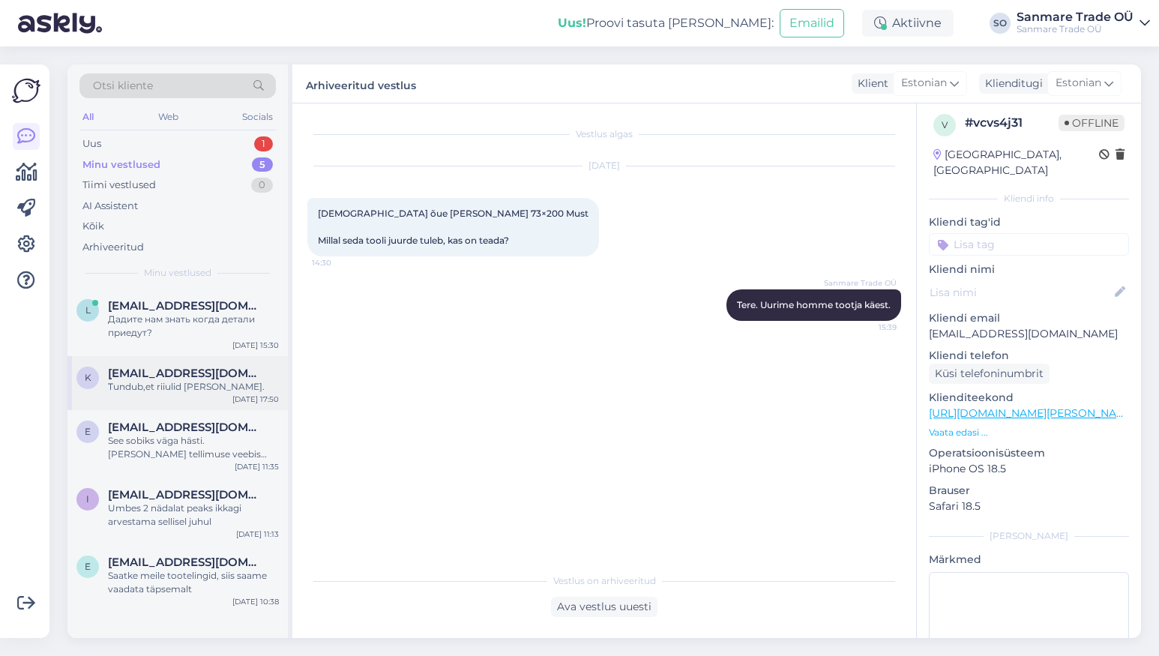
click at [163, 394] on div "k kairitaava@gmail.com Tundub,et riiulid ja torud. Jul 17 17:50" at bounding box center [177, 383] width 220 height 54
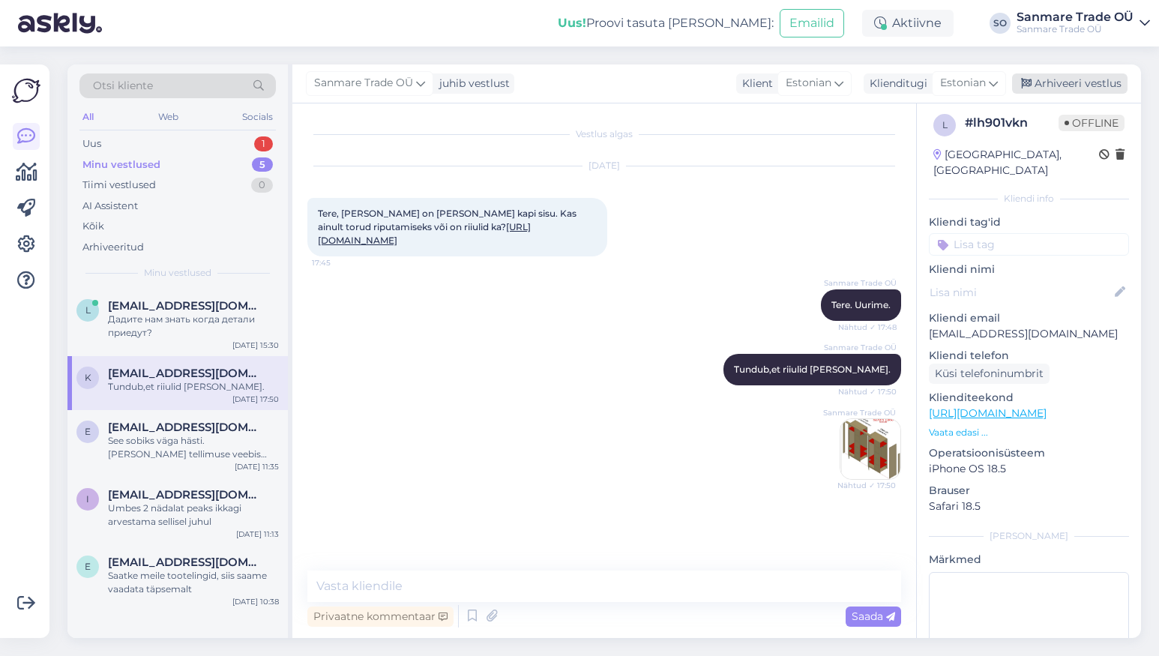
click at [1080, 85] on div "Arhiveeri vestlus" at bounding box center [1069, 83] width 115 height 20
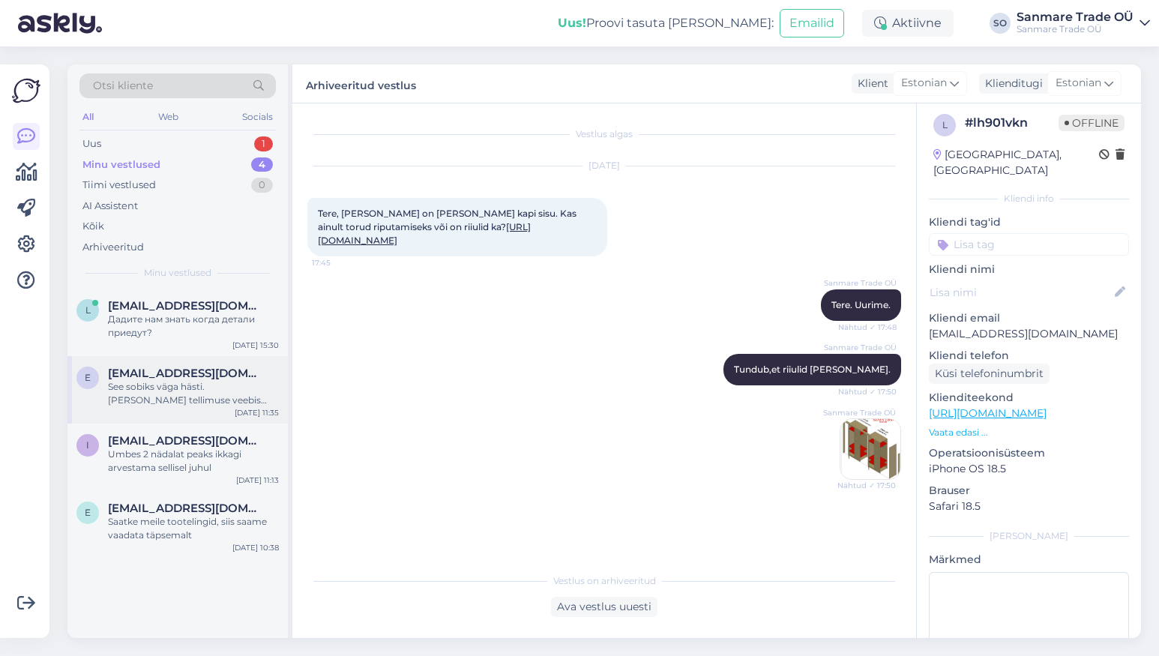
click at [172, 379] on span "enekolk2@gmail.com" at bounding box center [186, 373] width 156 height 13
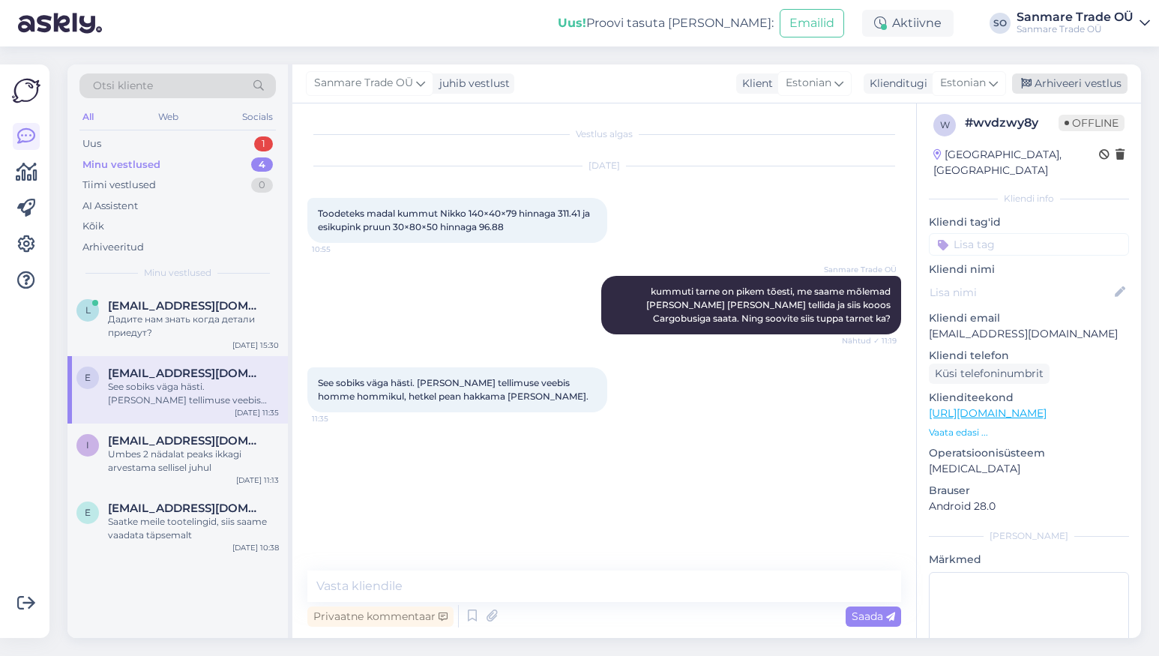
click at [1067, 83] on div "Arhiveeri vestlus" at bounding box center [1069, 83] width 115 height 20
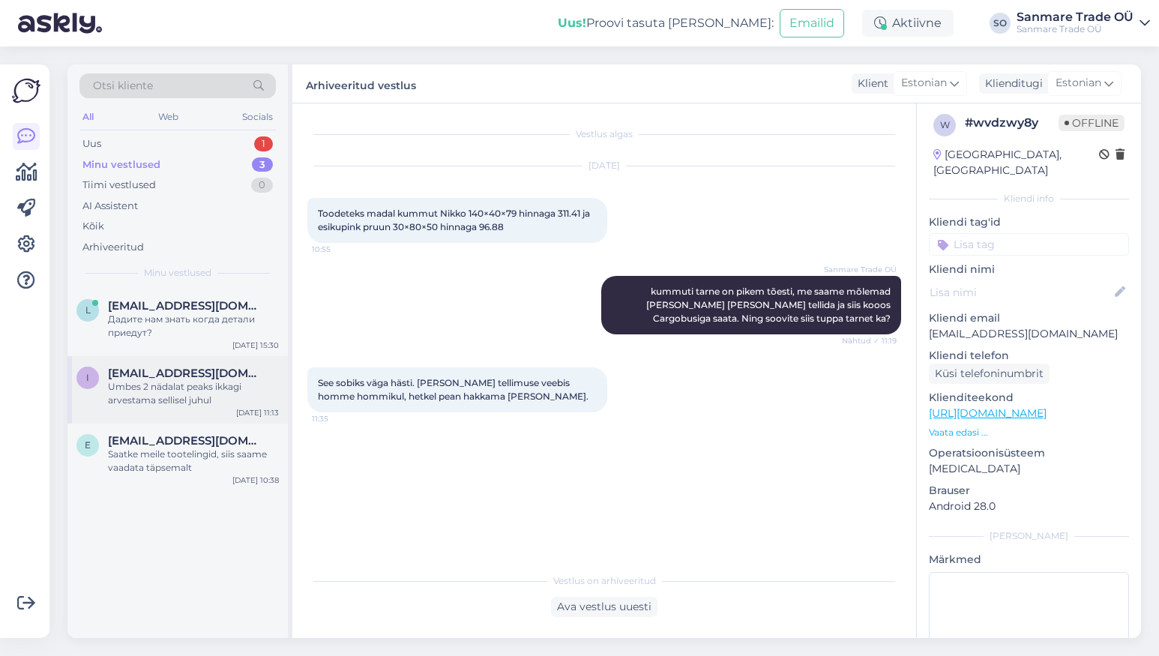
click at [174, 394] on div "Umbes 2 nädalat peaks ikkagi arvestama sellisel juhul" at bounding box center [193, 393] width 171 height 27
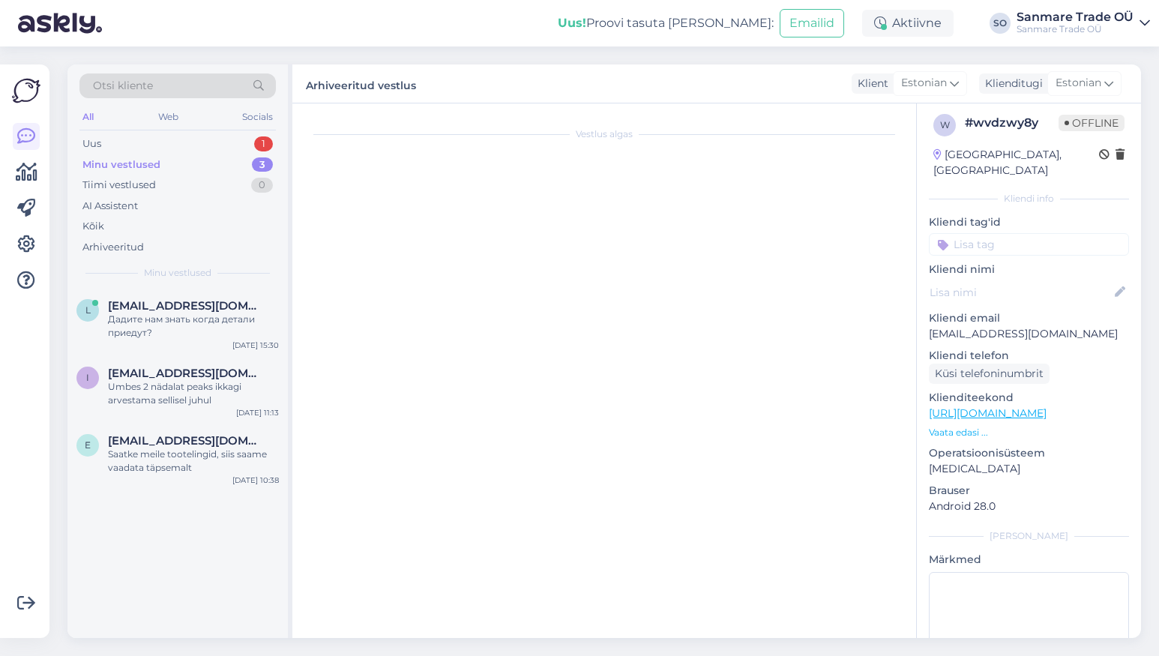
scroll to position [747, 0]
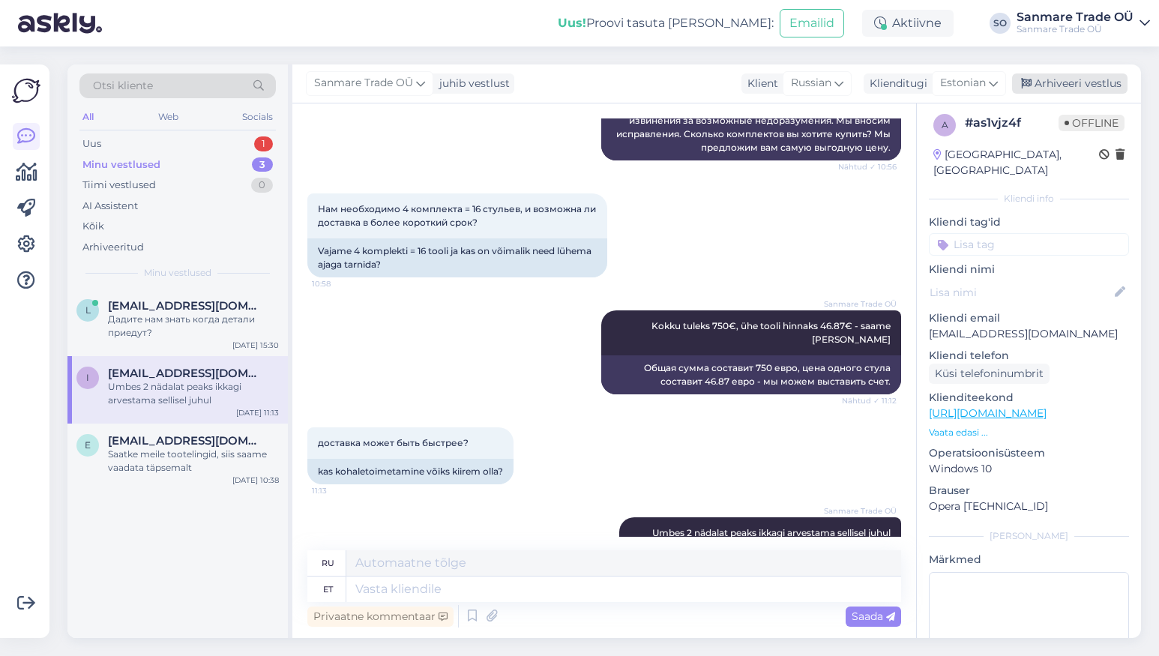
click at [1079, 86] on div "Arhiveeri vestlus" at bounding box center [1069, 83] width 115 height 20
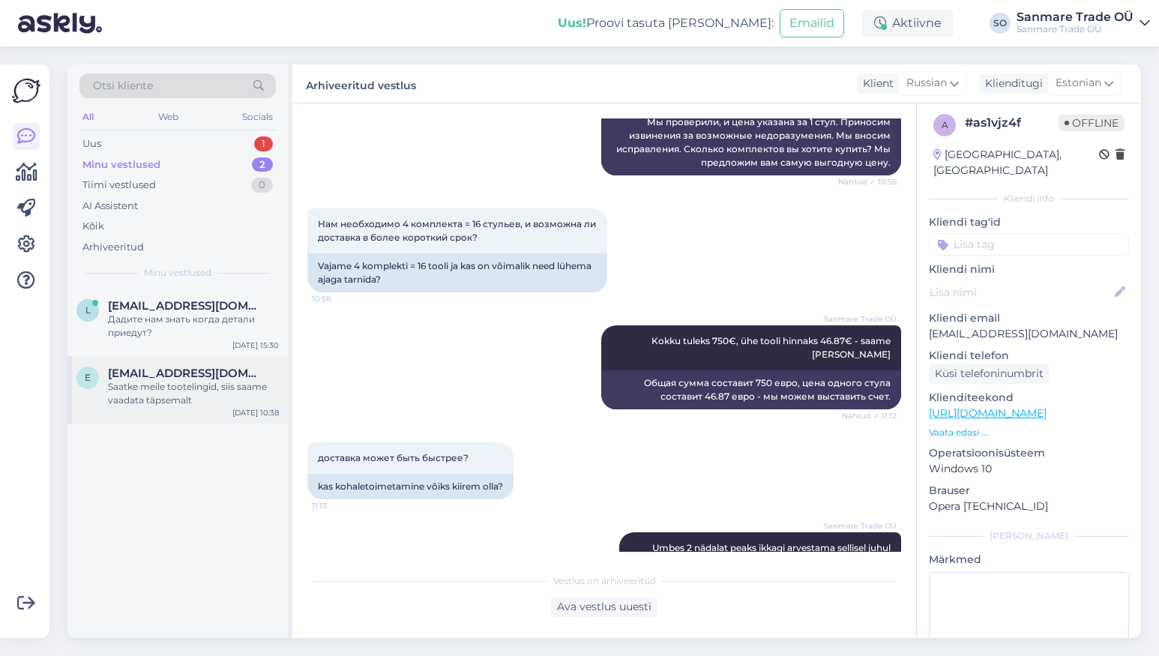
click at [125, 402] on div "Saatke meile tootelingid, siis saame vaadata täpsemalt" at bounding box center [193, 393] width 171 height 27
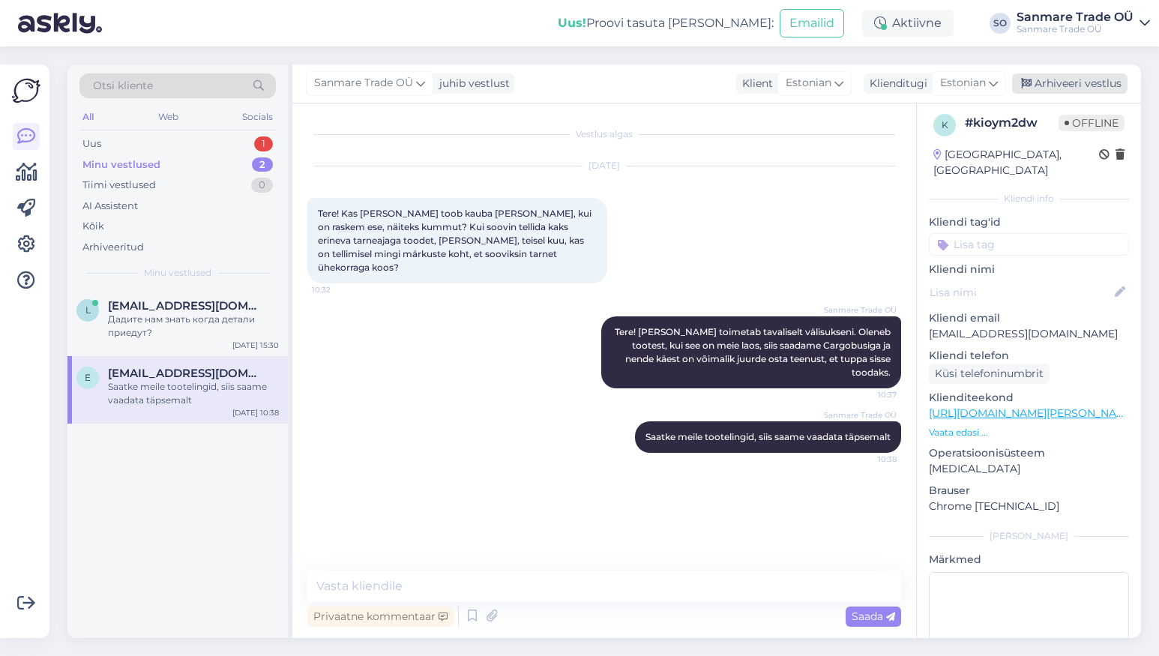
click at [1042, 81] on div "Arhiveeri vestlus" at bounding box center [1069, 83] width 115 height 20
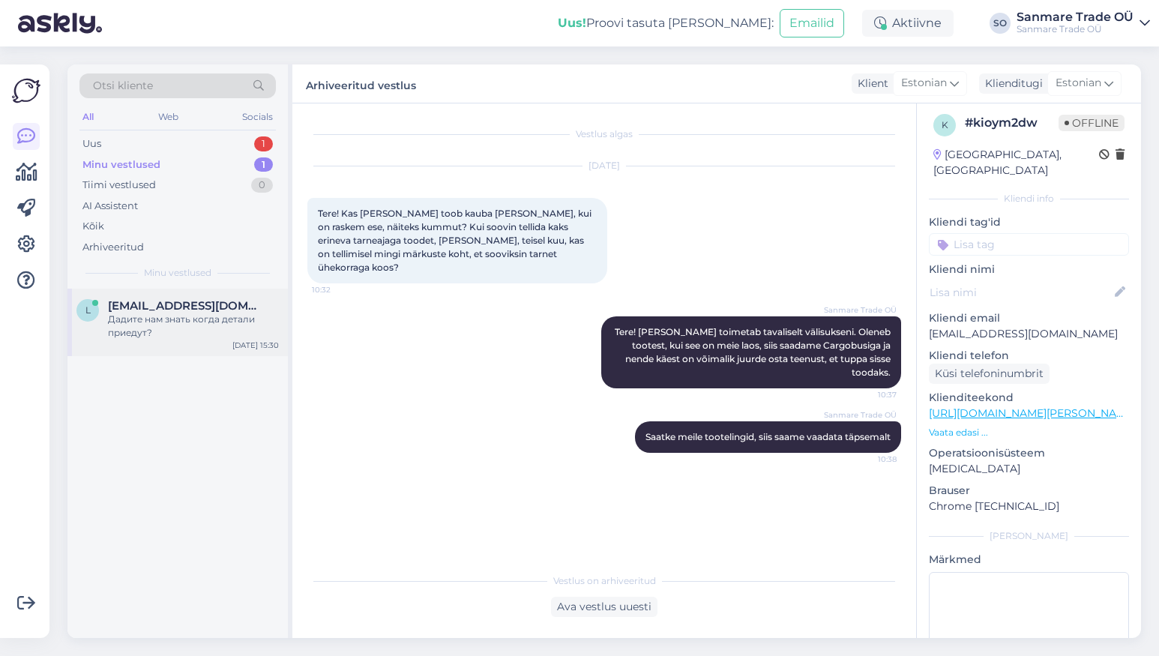
click at [187, 328] on div "Дадите нам знать когда детали приедут?" at bounding box center [193, 326] width 171 height 27
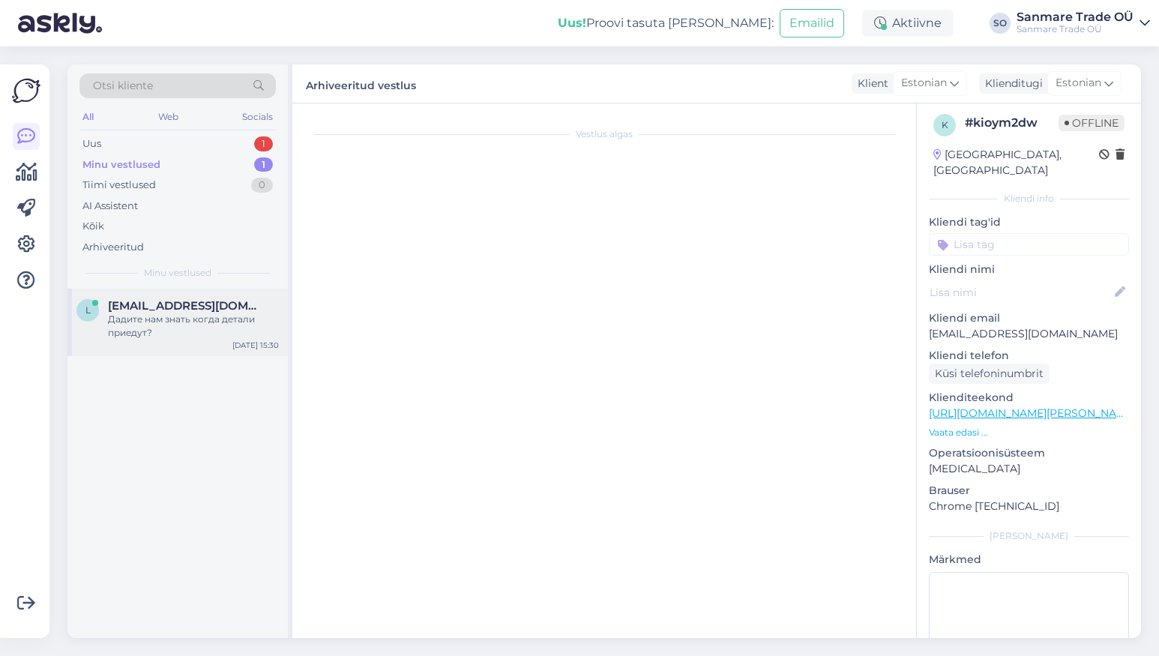
scroll to position [2409, 0]
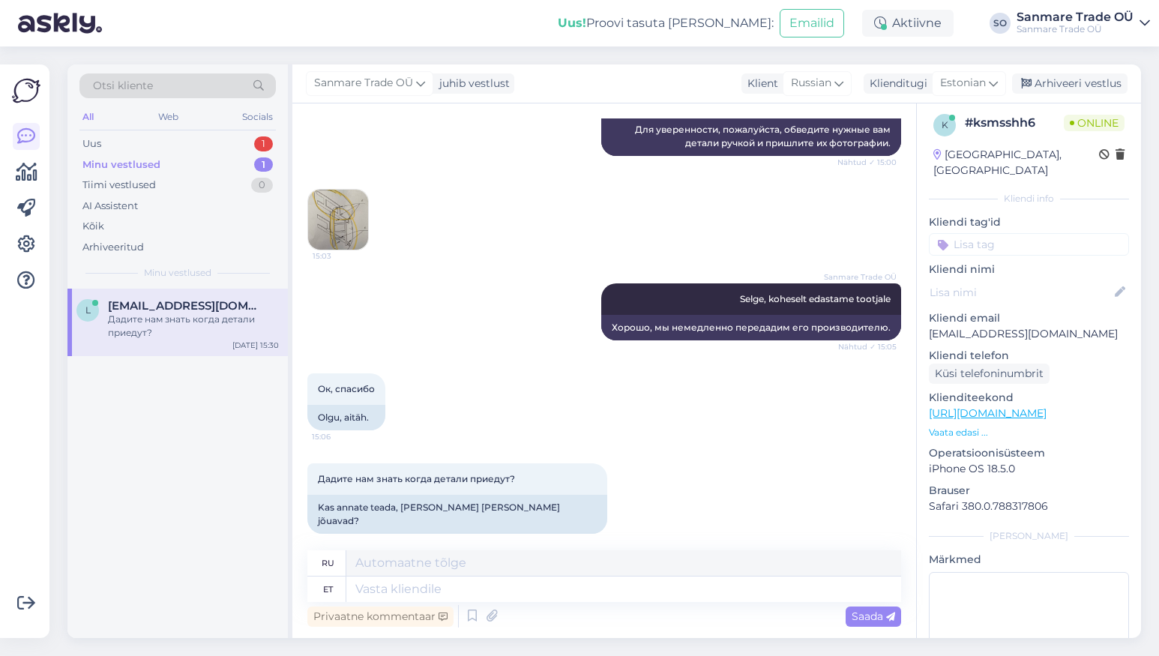
click at [172, 463] on div "l lenchikshvydka@gmail.com Дадите нам знать когда детали приедут? Aug 8 15:30" at bounding box center [177, 463] width 220 height 349
click at [97, 250] on div "Arhiveeritud" at bounding box center [112, 247] width 61 height 15
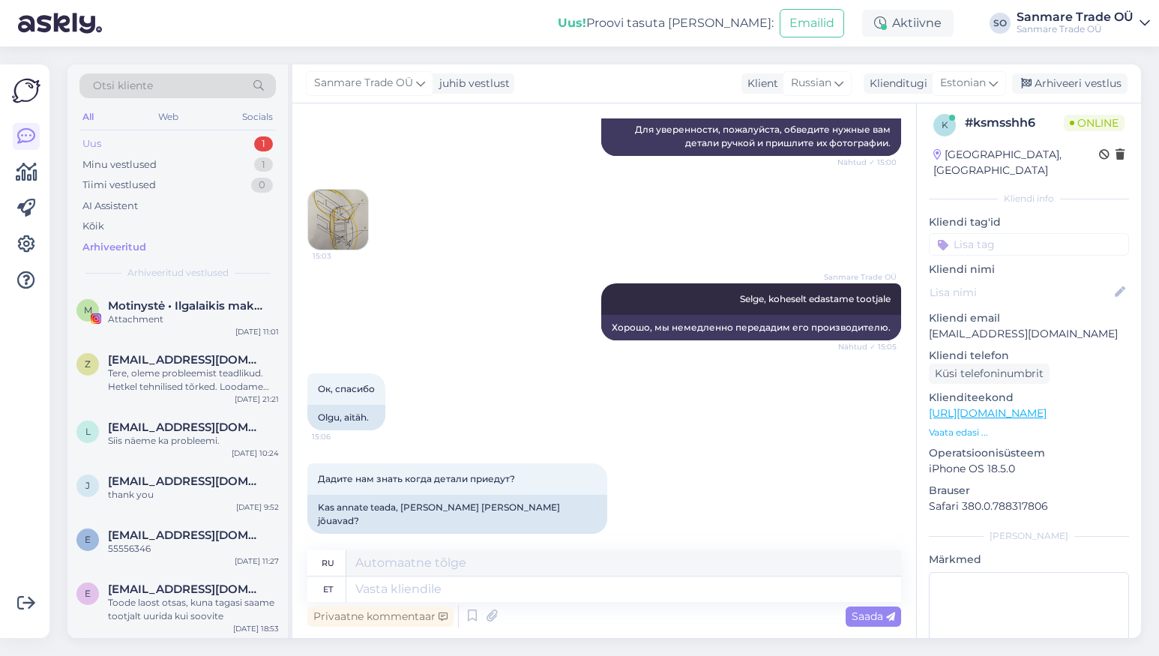
click at [156, 148] on div "Uus 1" at bounding box center [177, 143] width 196 height 21
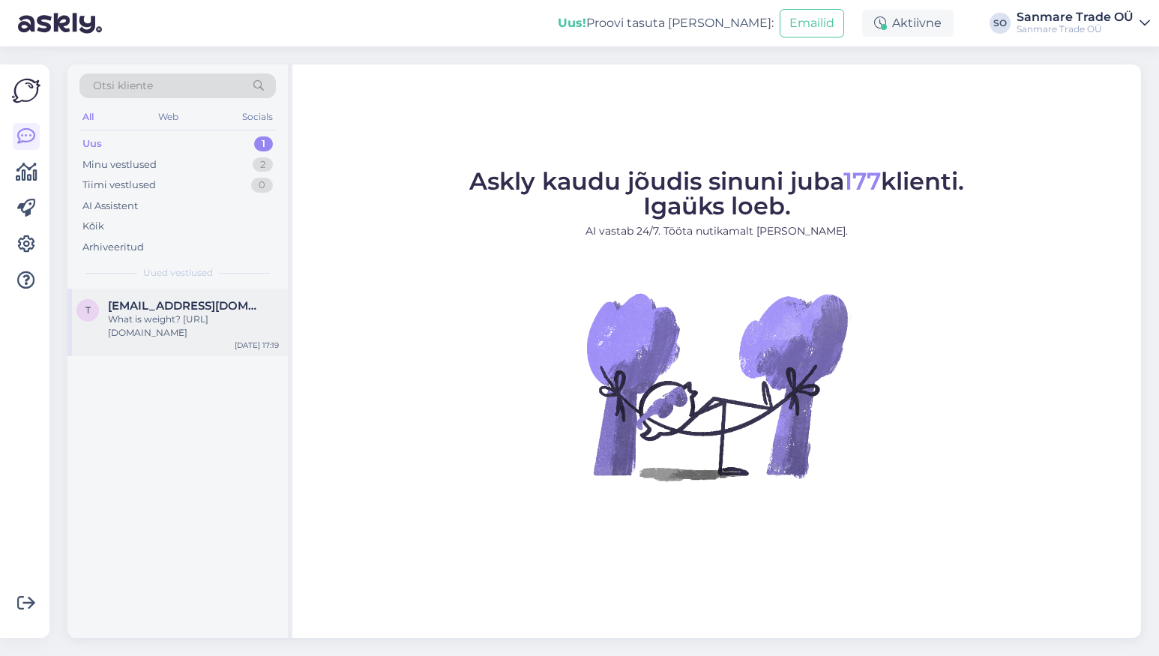
click at [205, 329] on div "What is weight? [URL][DOMAIN_NAME]" at bounding box center [193, 326] width 171 height 27
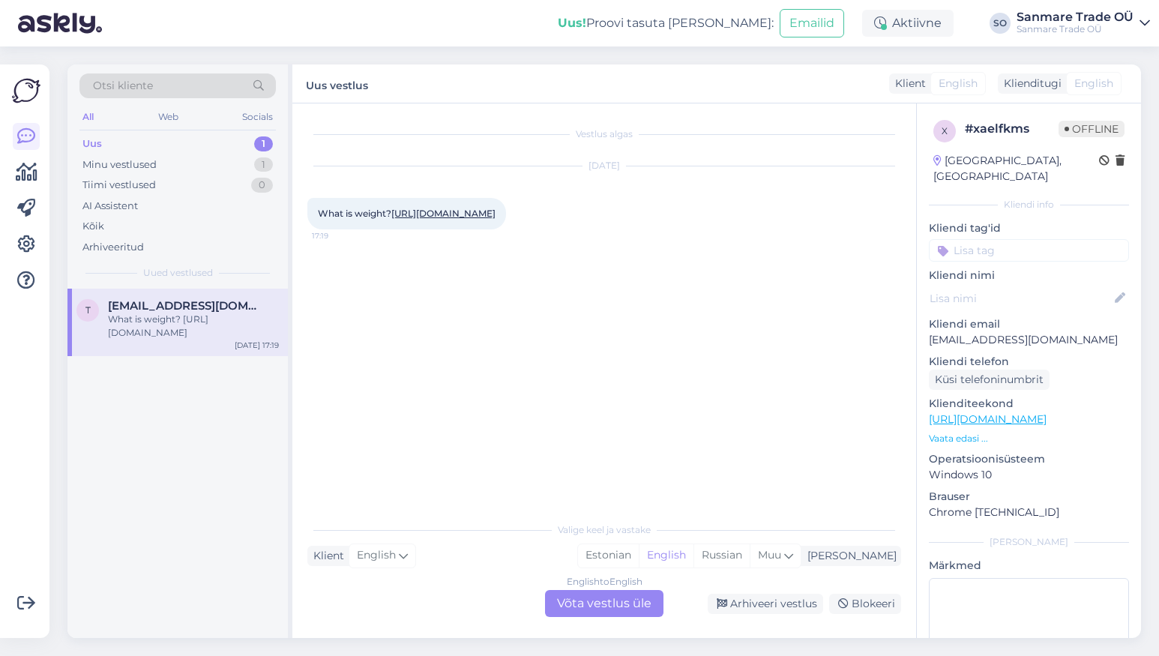
click at [600, 595] on div "English to English Võta vestlus üle" at bounding box center [604, 603] width 118 height 27
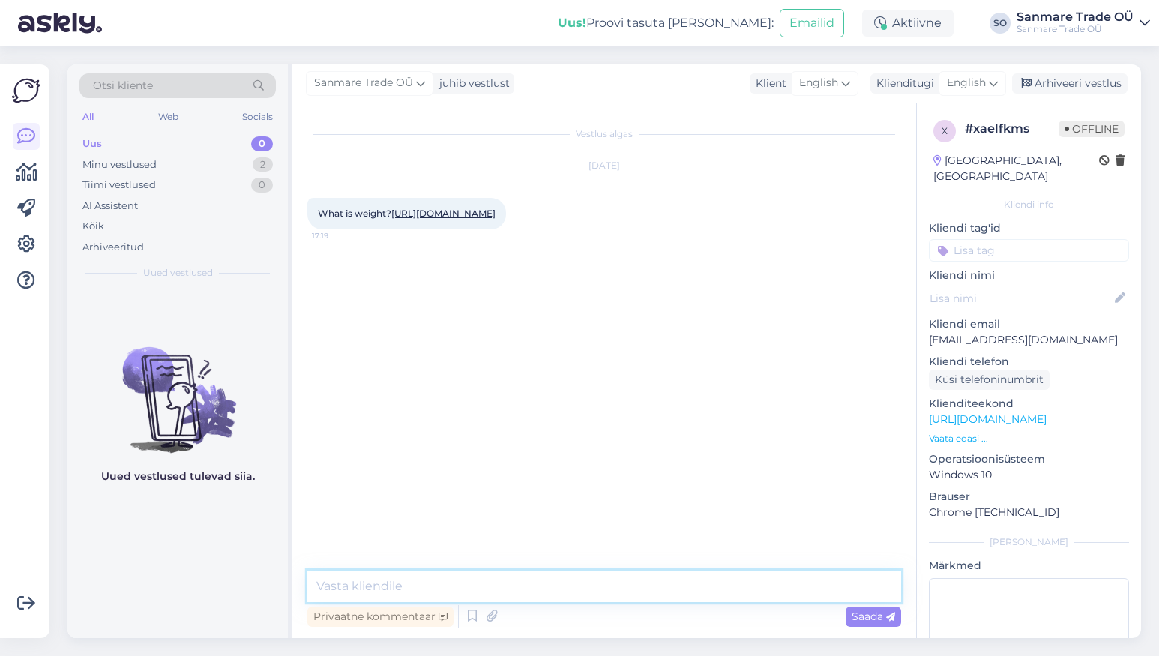
click at [478, 579] on textarea at bounding box center [604, 585] width 594 height 31
type textarea "Hello"
click at [955, 332] on p "[EMAIL_ADDRESS][DOMAIN_NAME]" at bounding box center [1029, 340] width 200 height 16
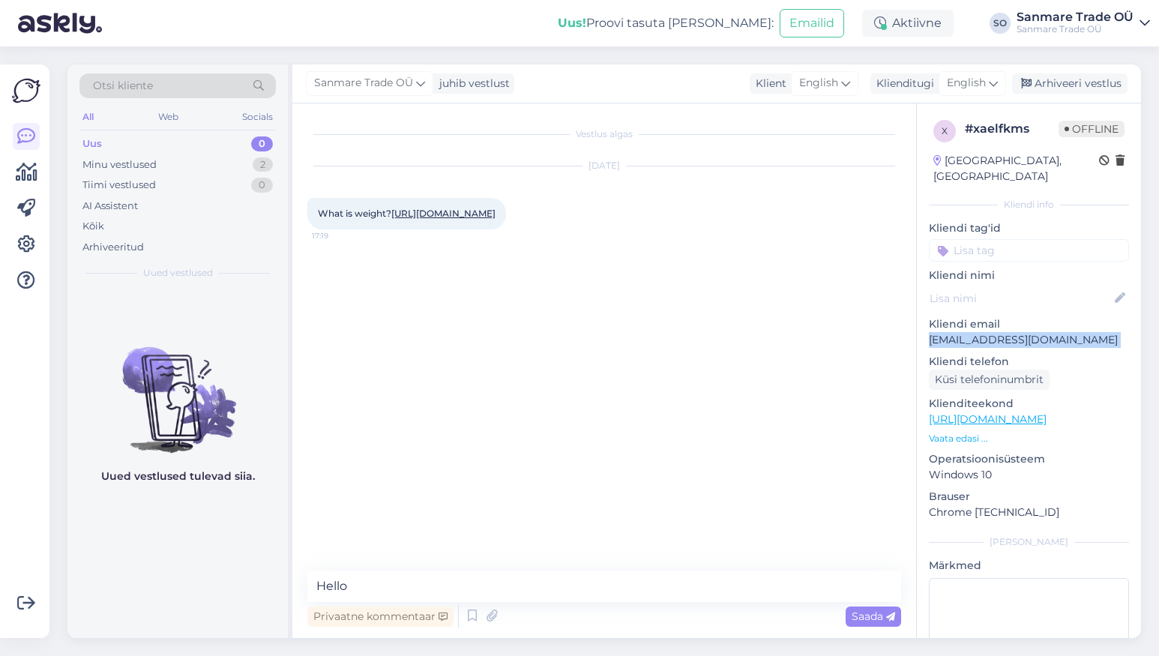
click at [955, 332] on p "[EMAIL_ADDRESS][DOMAIN_NAME]" at bounding box center [1029, 340] width 200 height 16
click at [954, 412] on link "[URL][DOMAIN_NAME]" at bounding box center [988, 418] width 118 height 13
click at [950, 432] on p "Vaata edasi ..." at bounding box center [1029, 438] width 200 height 13
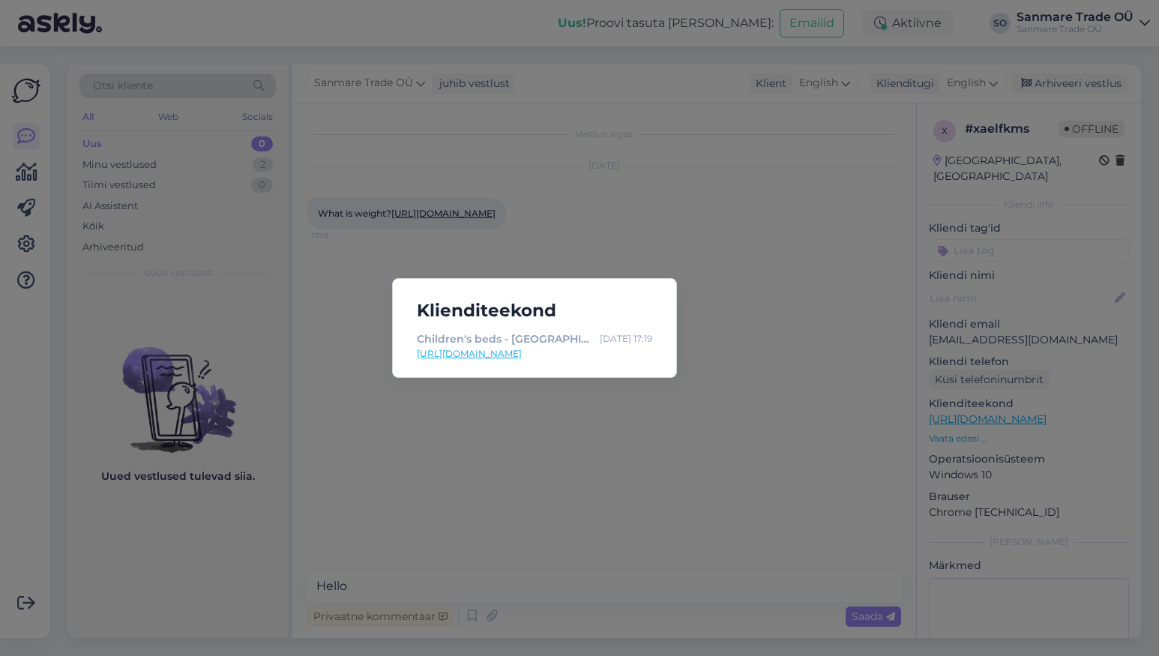
click at [502, 244] on div "Klienditeekond Children's beds - Kodustaar [DATE] 17:19 [URL][DOMAIN_NAME]" at bounding box center [579, 328] width 1159 height 656
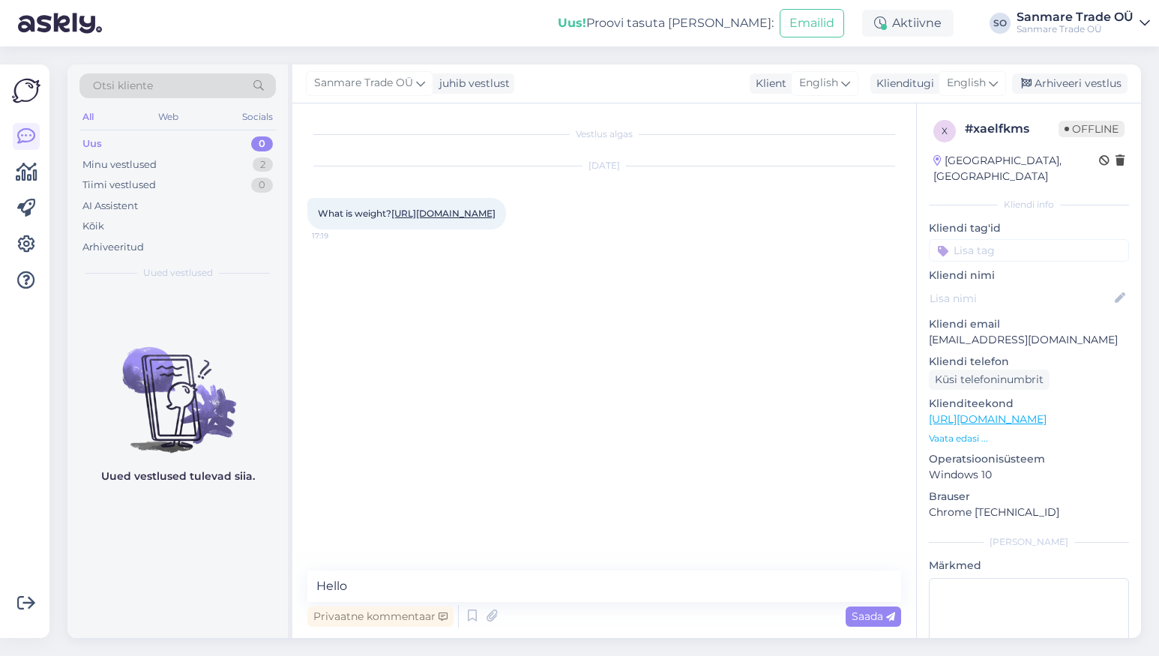
click at [483, 212] on link "[URL][DOMAIN_NAME]" at bounding box center [443, 213] width 104 height 11
click at [934, 332] on p "[EMAIL_ADDRESS][DOMAIN_NAME]" at bounding box center [1029, 340] width 200 height 16
copy p "[EMAIL_ADDRESS][DOMAIN_NAME]"
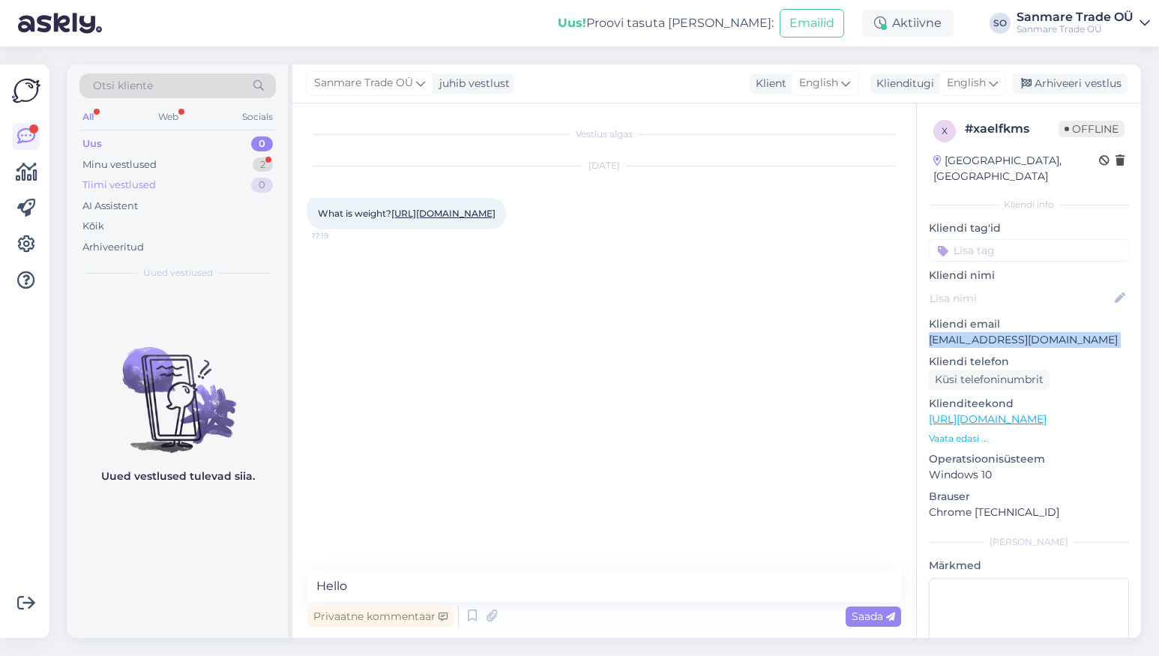
click at [176, 179] on div "Tiimi vestlused 0" at bounding box center [177, 185] width 196 height 21
click at [178, 165] on div "Minu vestlused 2" at bounding box center [177, 164] width 196 height 21
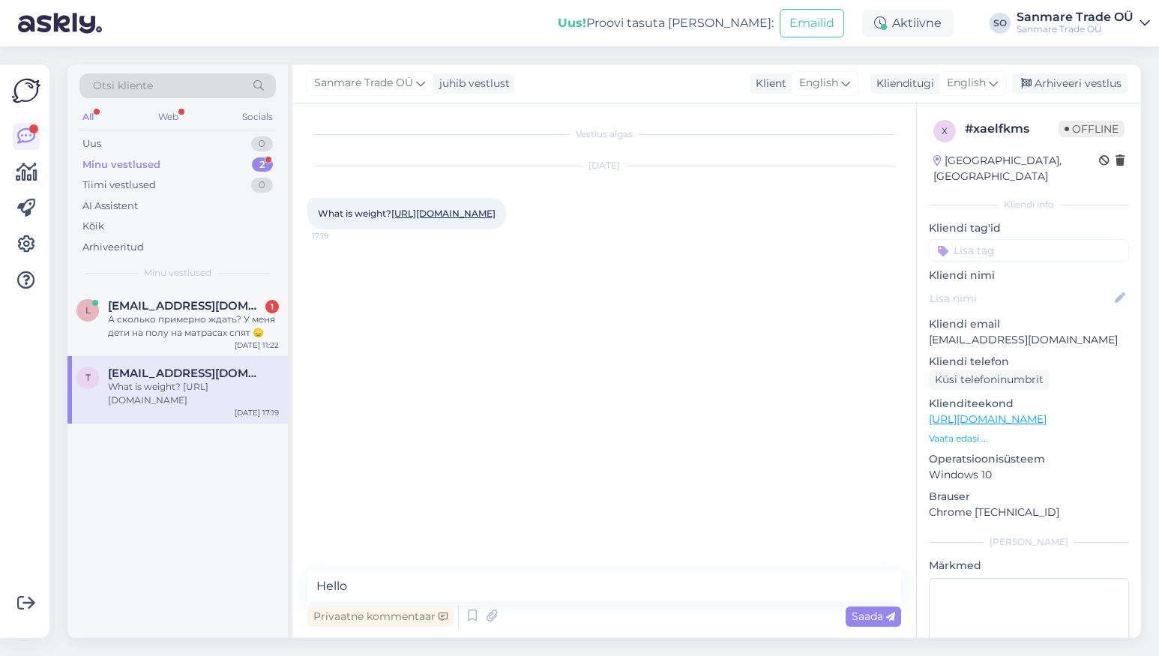
click at [163, 384] on div "What is weight? [URL][DOMAIN_NAME]" at bounding box center [193, 393] width 171 height 27
click at [1076, 81] on div "Arhiveeri vestlus" at bounding box center [1069, 83] width 115 height 20
